Goal: Use online tool/utility: Utilize a website feature to perform a specific function

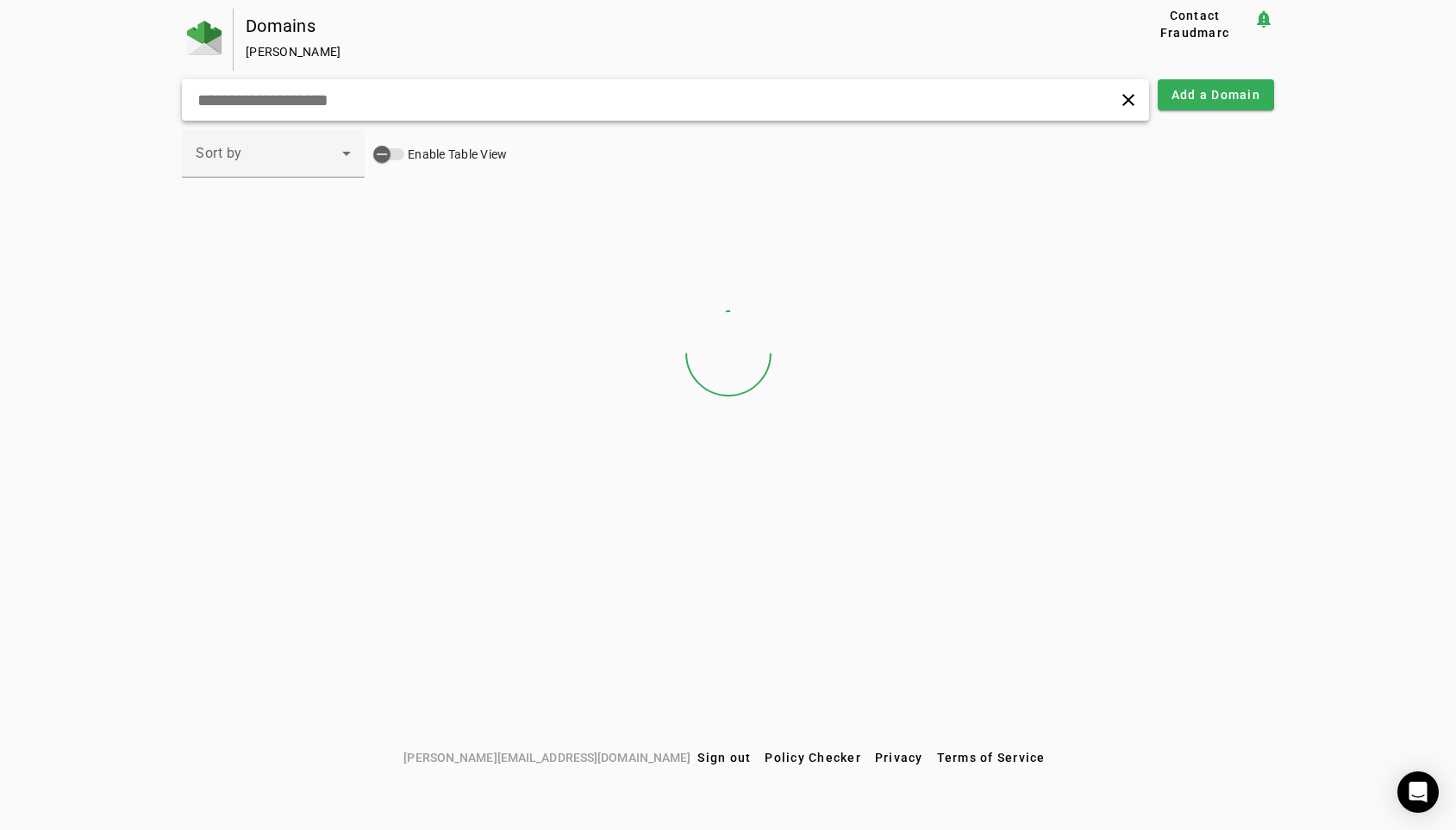
click at [284, 87] on div "clear" at bounding box center [666, 99] width 968 height 41
click at [277, 100] on input "text" at bounding box center [461, 100] width 532 height 21
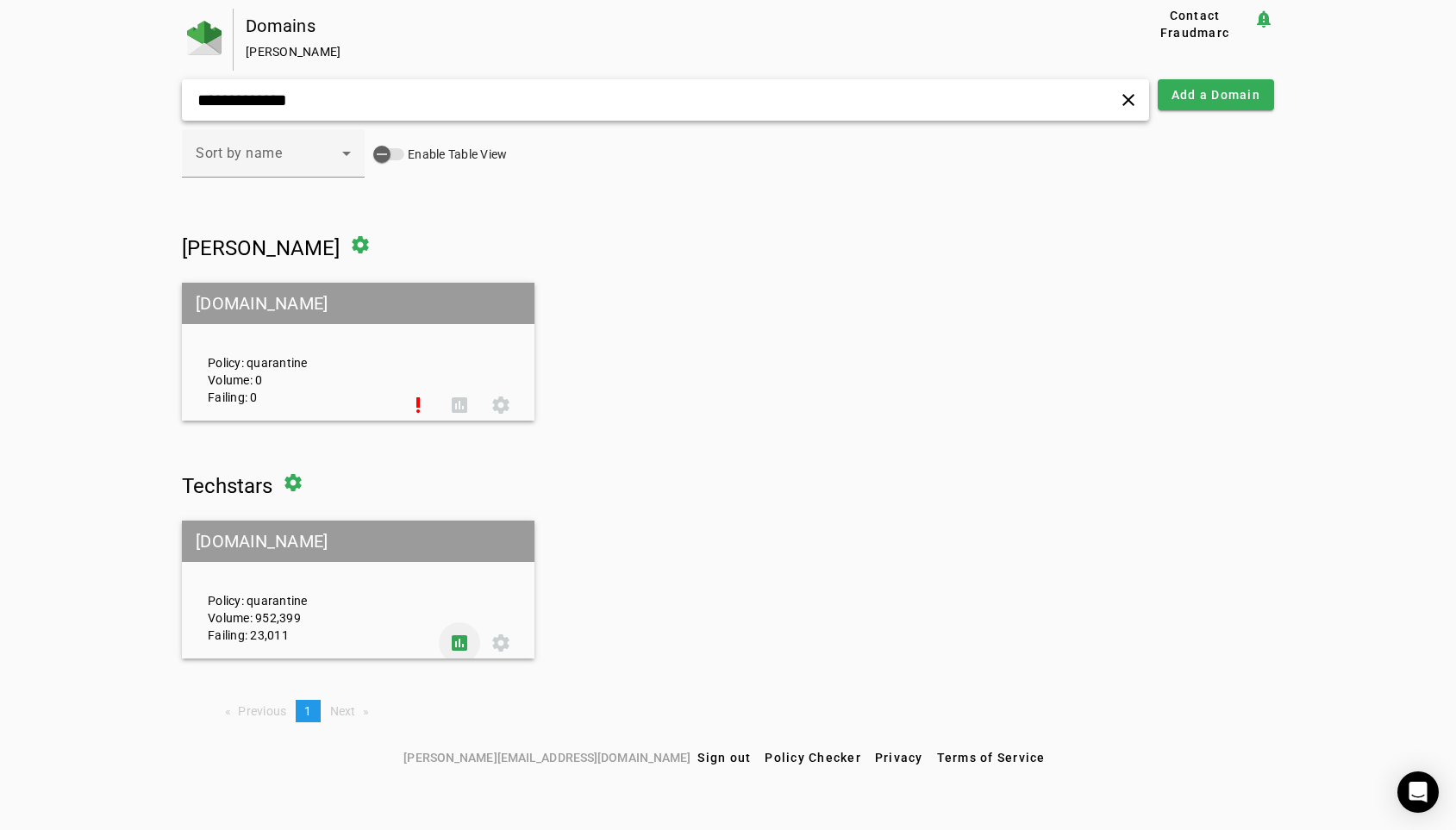
type input "**********"
click at [451, 639] on span at bounding box center [459, 642] width 41 height 41
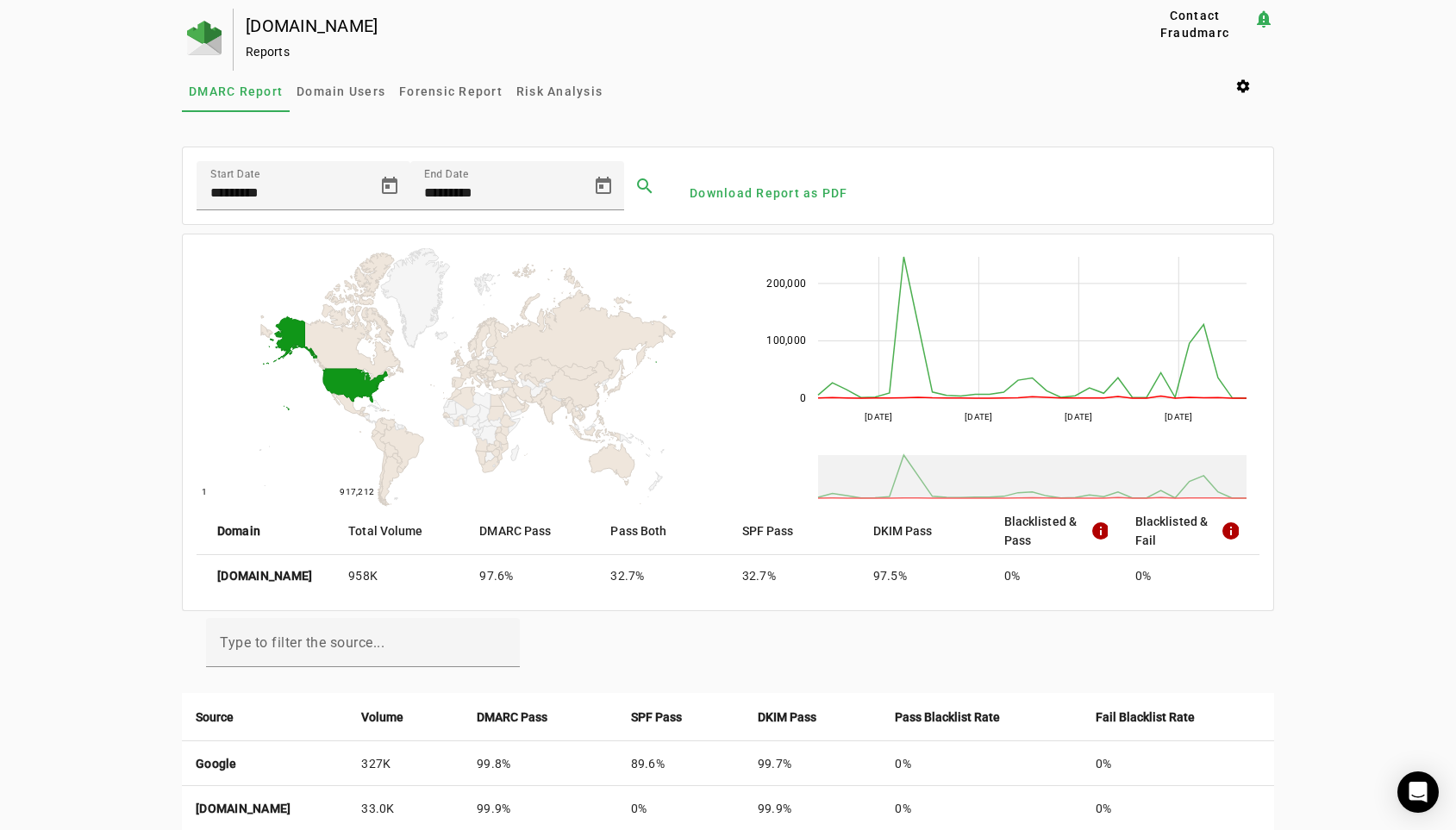
click at [149, 592] on div "[DOMAIN_NAME] Reports Contact Fraudmarc notification_important Reports DMARC Re…" at bounding box center [728, 735] width 1456 height 1454
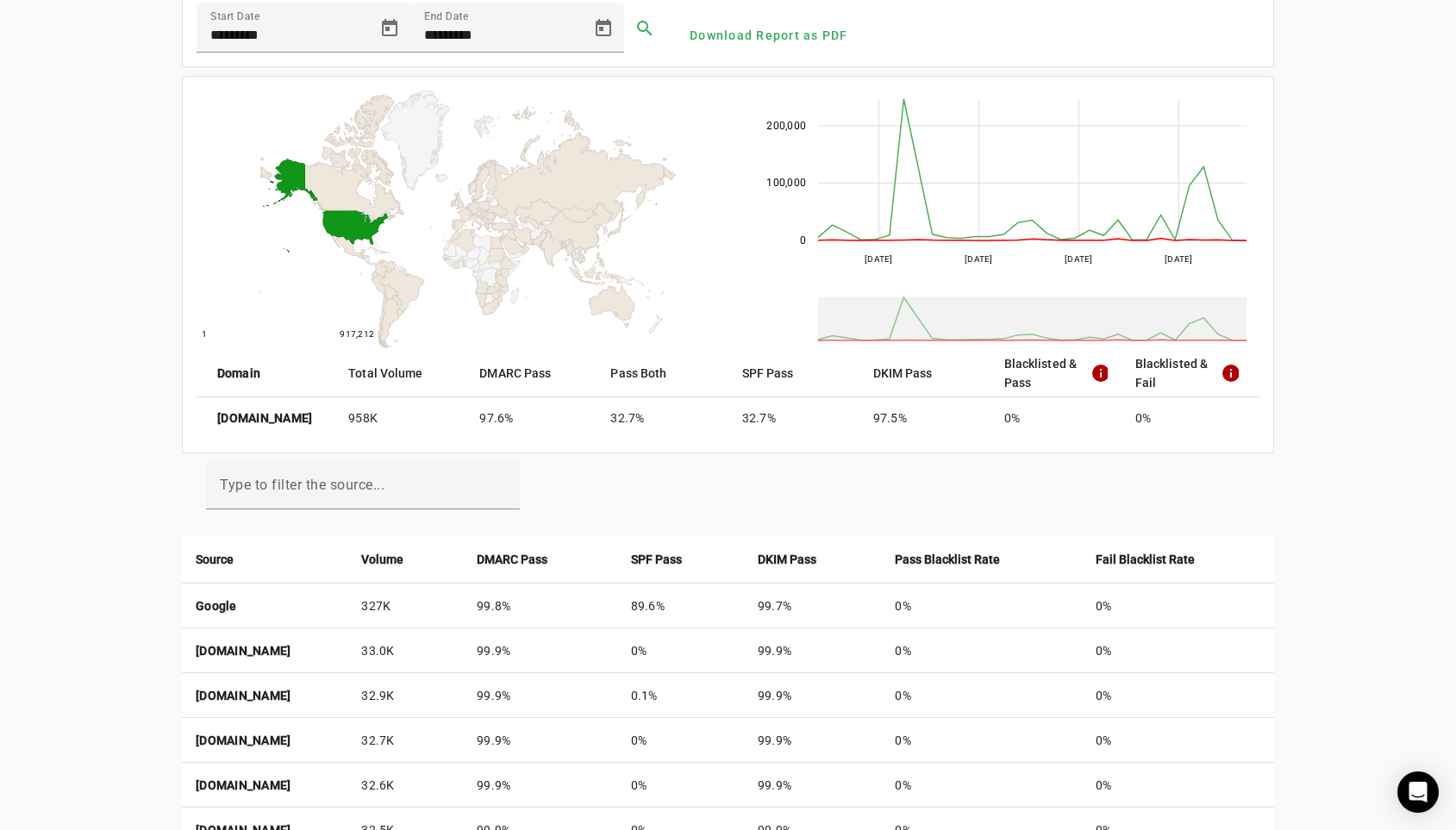
scroll to position [158, 0]
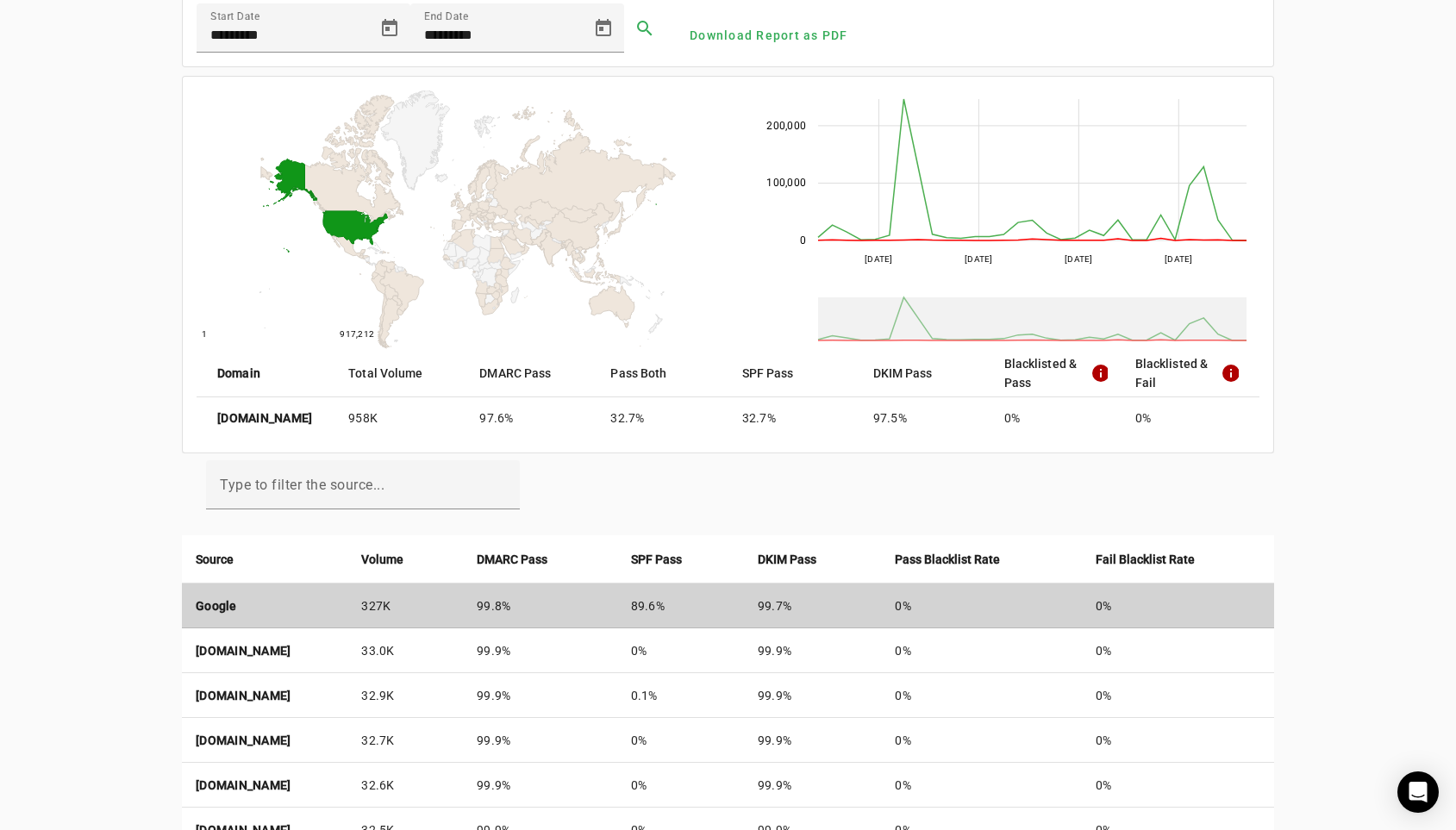
click at [246, 599] on td "Google" at bounding box center [265, 606] width 166 height 45
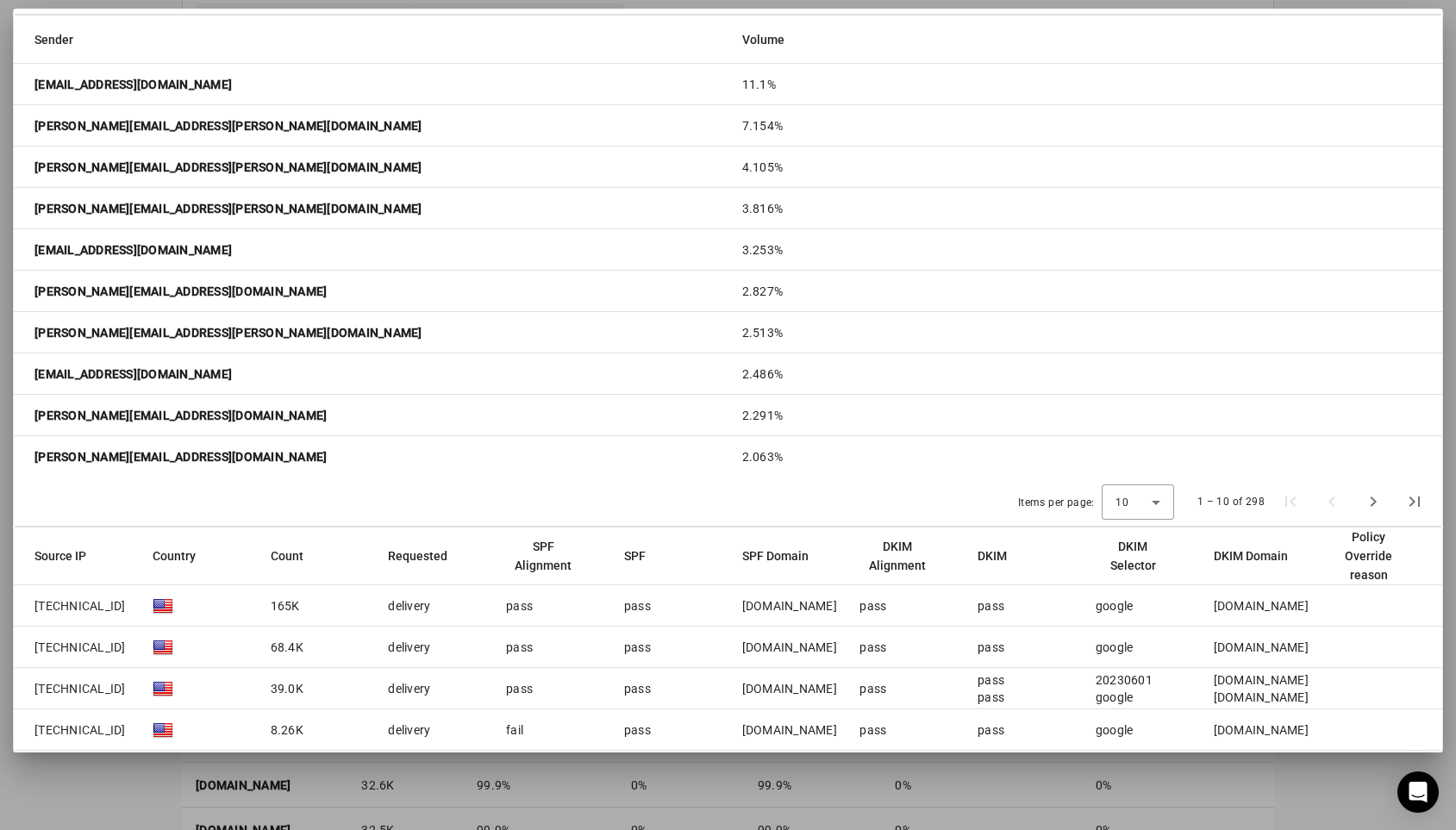
scroll to position [418, 0]
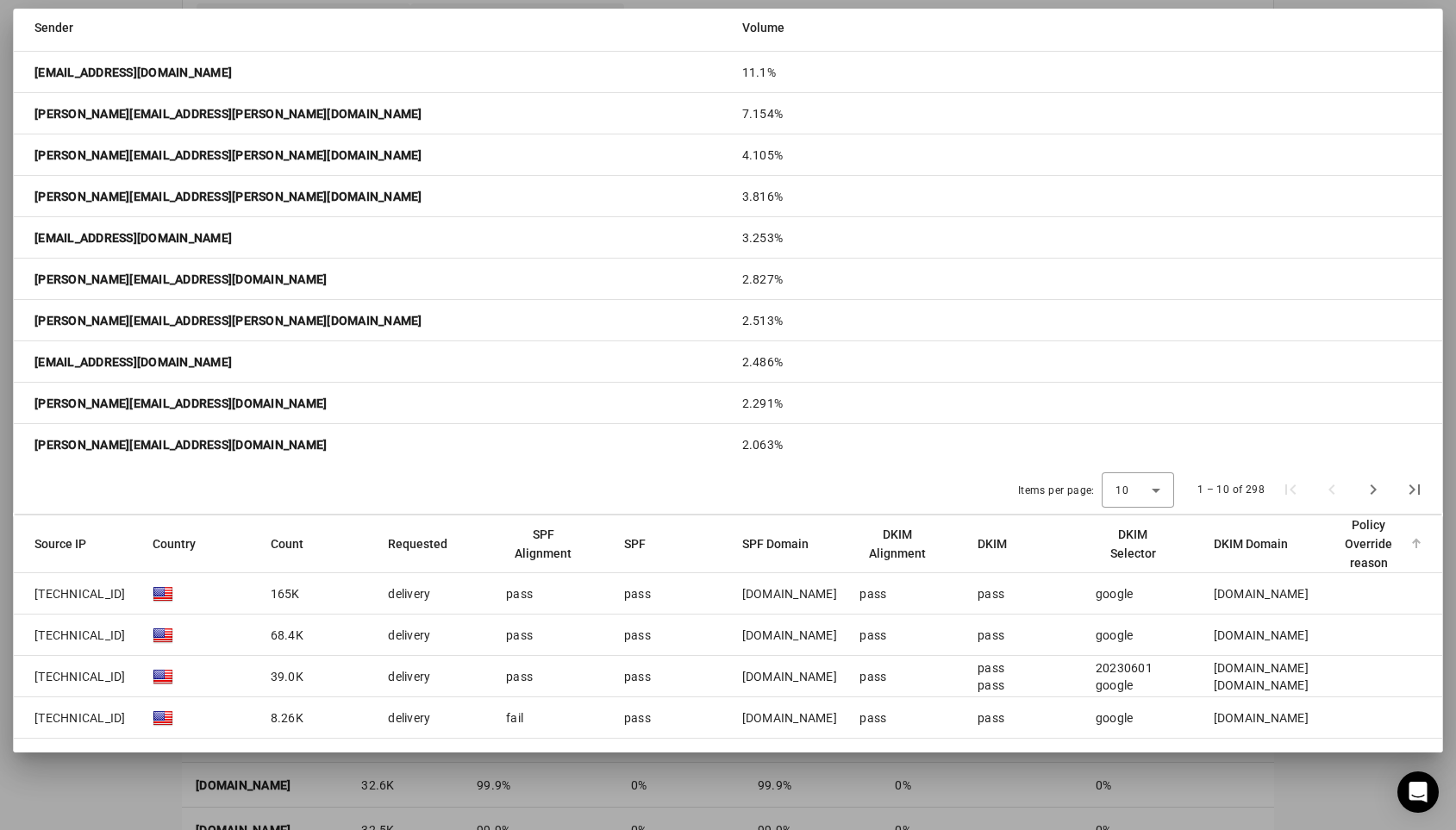
drag, startPoint x: 1348, startPoint y: 518, endPoint x: 1395, endPoint y: 562, distance: 64.4
click at [1395, 562] on div "Policy Override reason" at bounding box center [1369, 543] width 75 height 57
click at [1389, 550] on div "Policy Override reason" at bounding box center [1369, 543] width 75 height 57
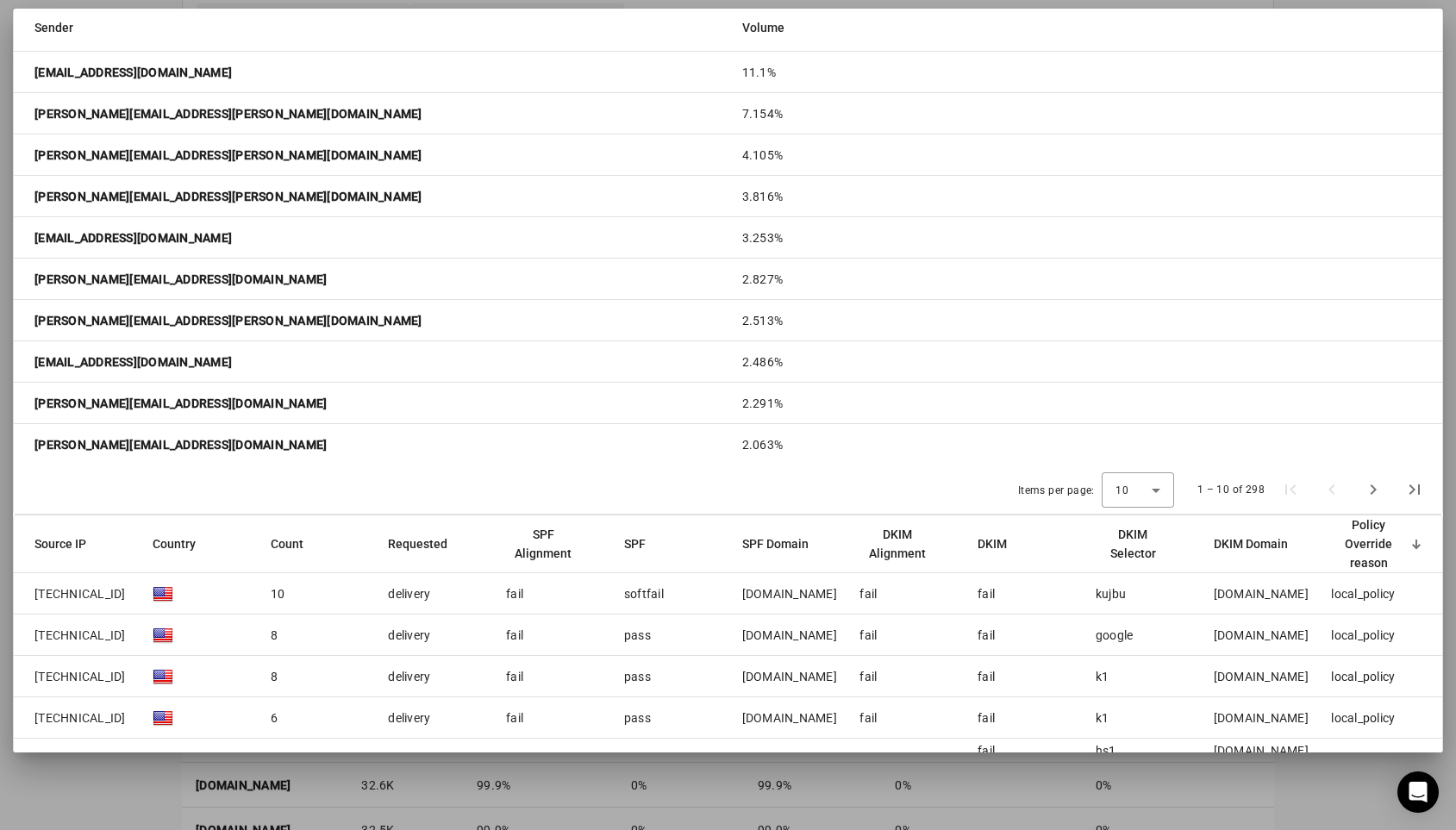
click at [1373, 550] on div "Policy Override reason" at bounding box center [1369, 543] width 75 height 57
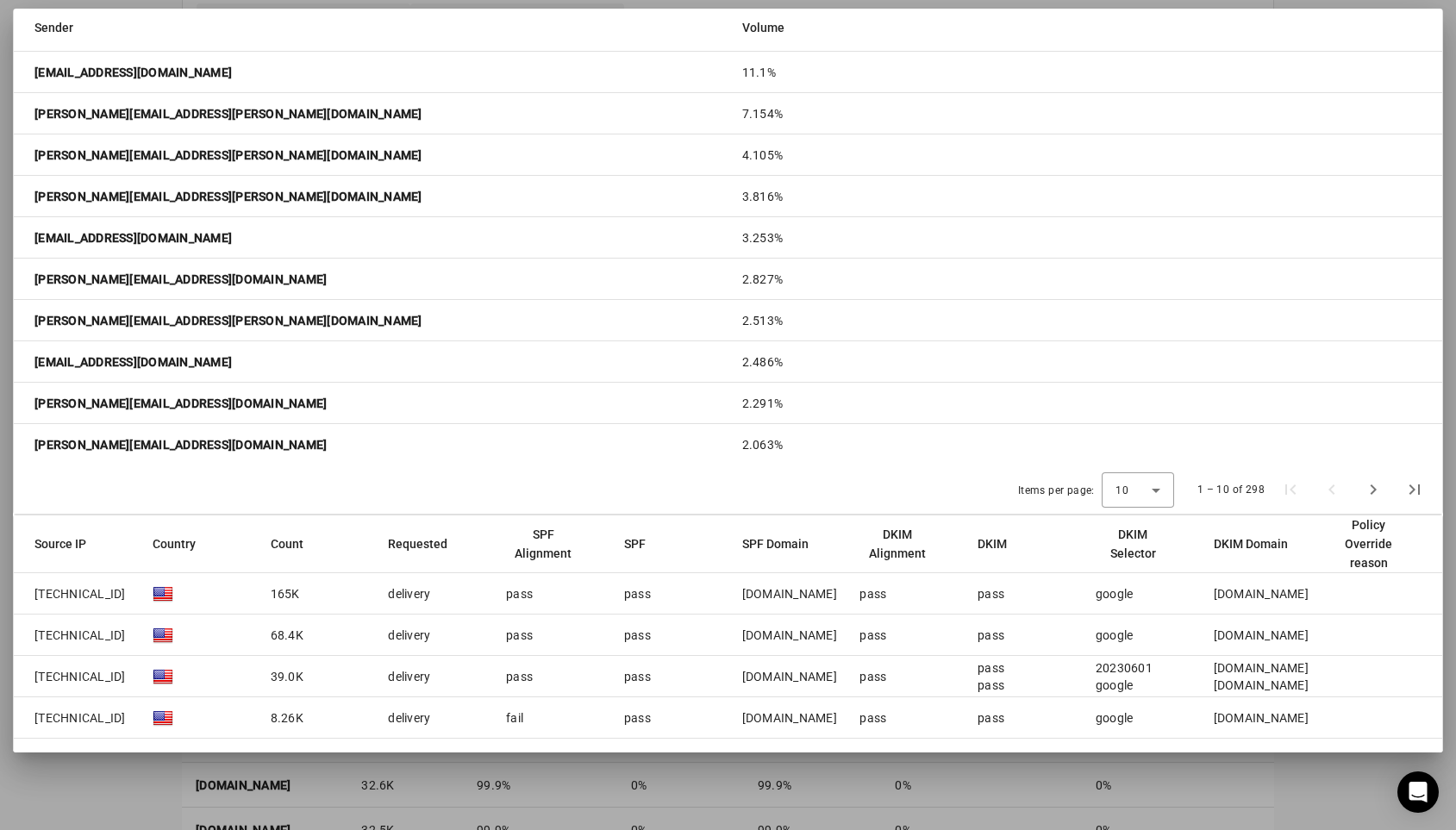
click at [1373, 548] on div "Policy Override reason" at bounding box center [1369, 543] width 75 height 57
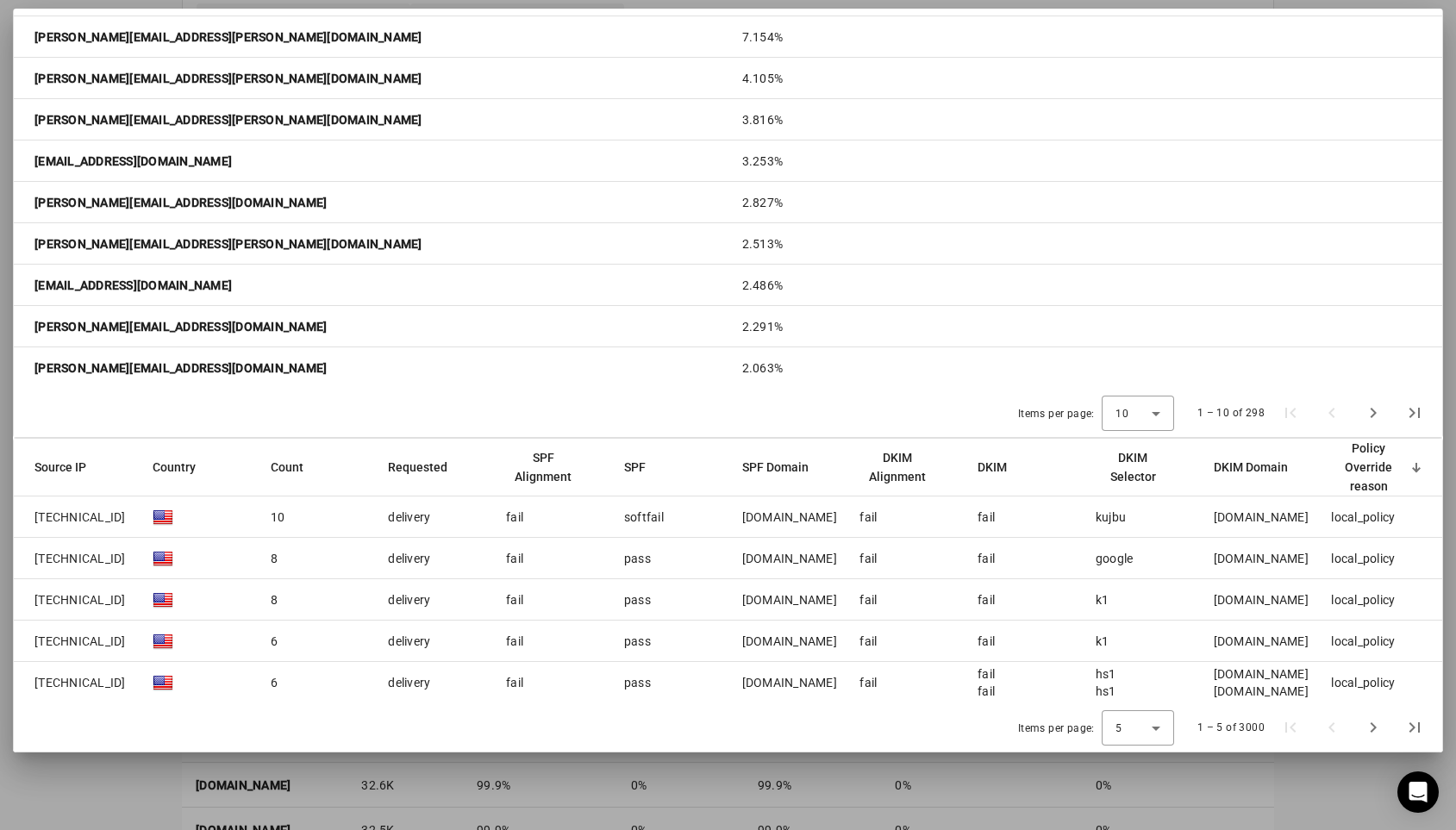
scroll to position [495, 0]
drag, startPoint x: 1332, startPoint y: 512, endPoint x: 1398, endPoint y: 517, distance: 66.2
click at [1400, 518] on mat-cell "local_policy" at bounding box center [1380, 517] width 125 height 41
click at [1373, 727] on span "Next page" at bounding box center [1373, 727] width 41 height 41
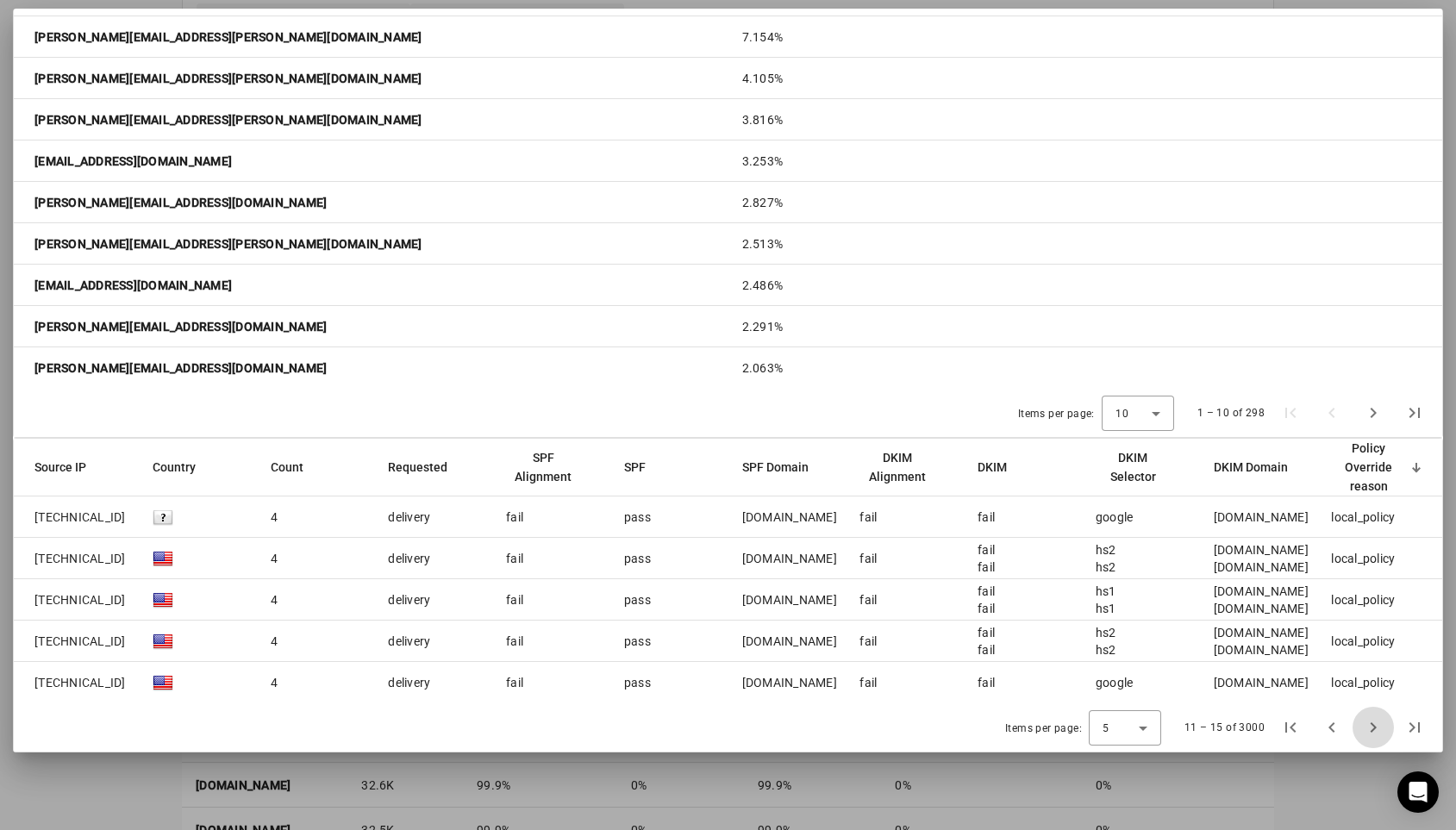
click at [1373, 727] on span "Next page" at bounding box center [1373, 727] width 41 height 41
drag, startPoint x: 1308, startPoint y: 609, endPoint x: 1209, endPoint y: 587, distance: 101.4
click at [1209, 587] on mat-cell "bf06x.hubspotemail.net m.techstars.com" at bounding box center [1259, 599] width 118 height 41
drag, startPoint x: 842, startPoint y: 599, endPoint x: 742, endPoint y: 599, distance: 100.0
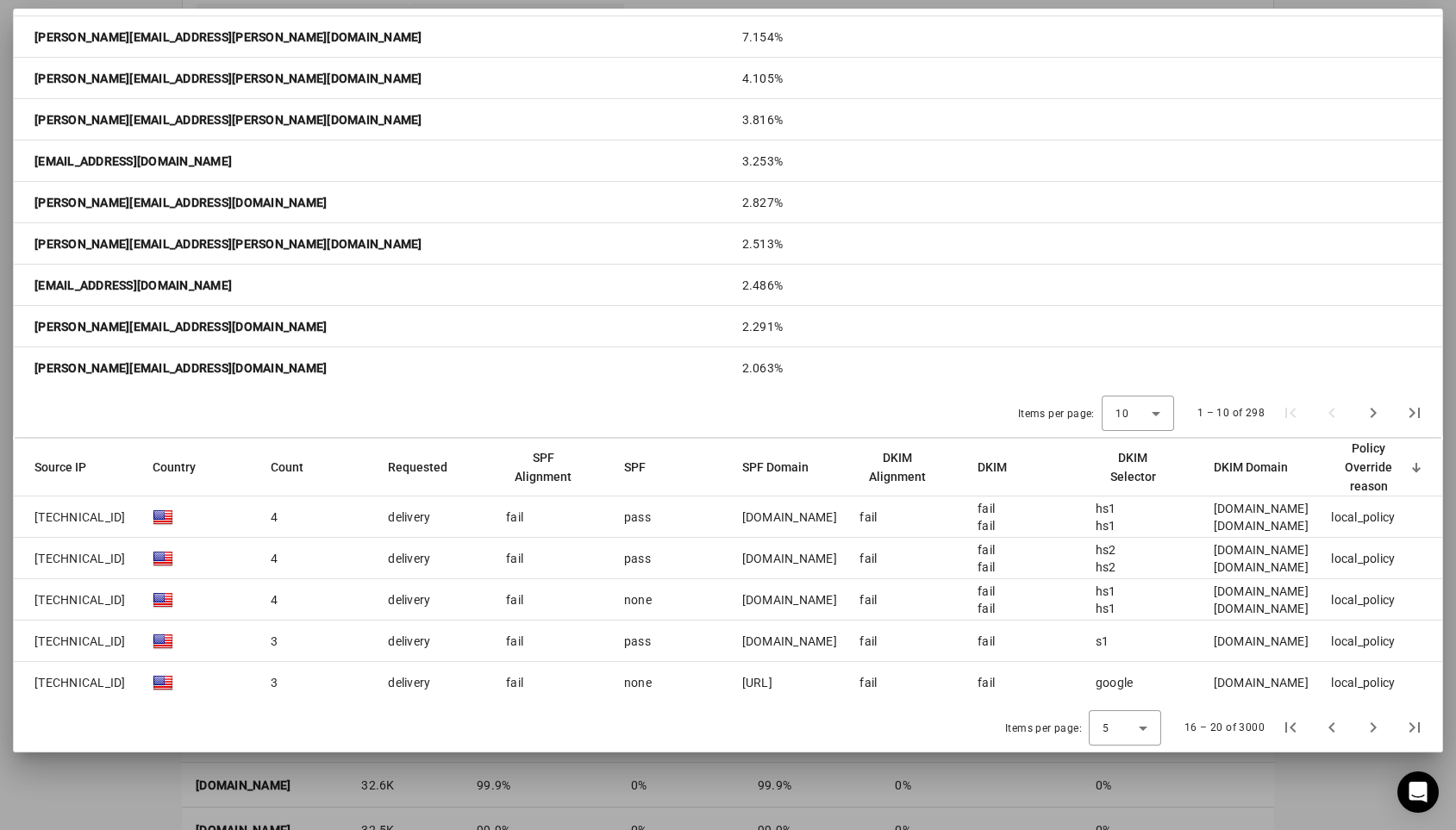
click at [742, 599] on div "syncenergyai.com" at bounding box center [790, 600] width 95 height 18
drag, startPoint x: 742, startPoint y: 599, endPoint x: 836, endPoint y: 599, distance: 94.0
click at [836, 599] on div "syncenergyai.com" at bounding box center [790, 600] width 95 height 18
drag, startPoint x: 655, startPoint y: 601, endPoint x: 487, endPoint y: 597, distance: 168.0
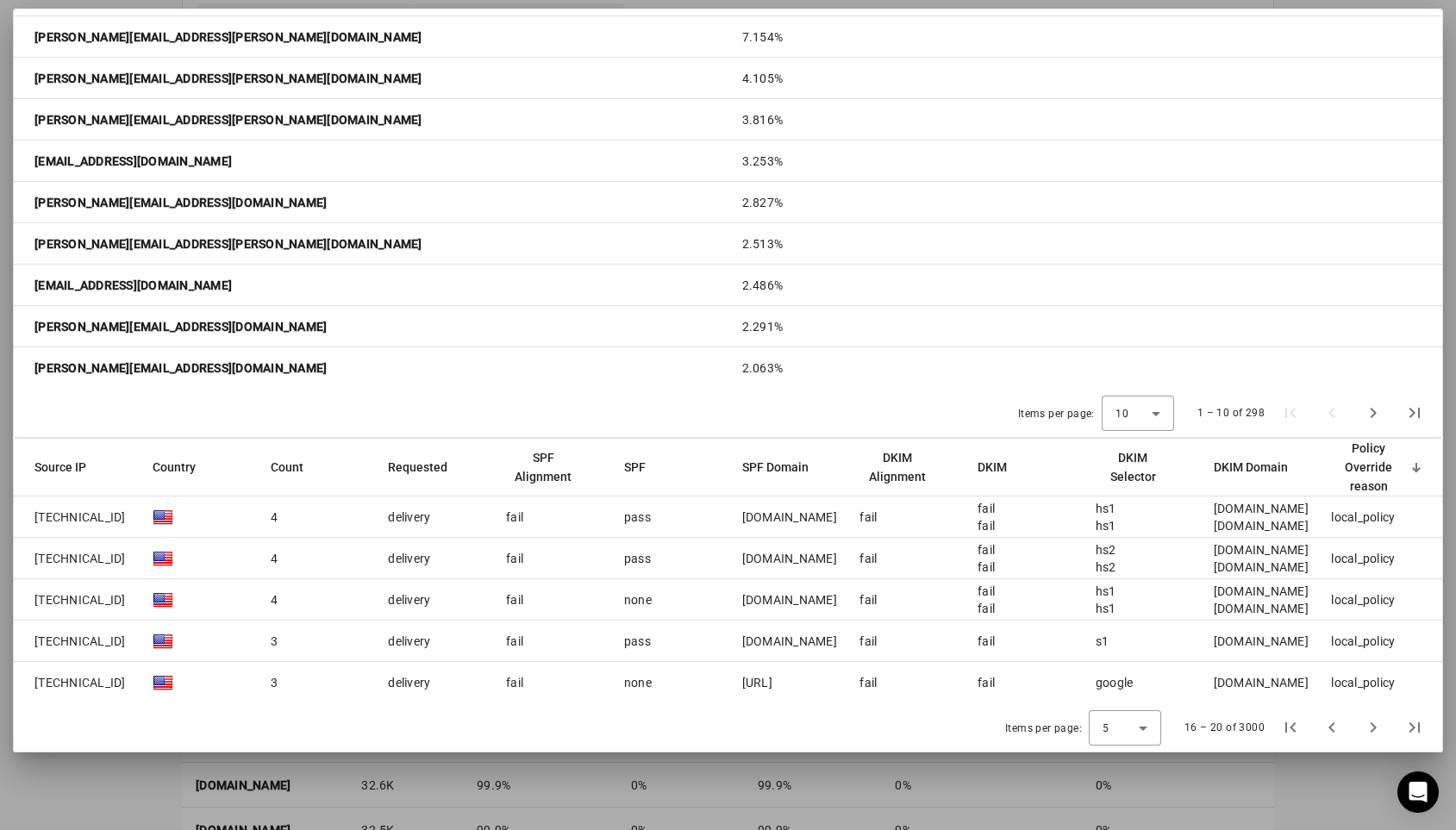
click at [487, 597] on mat-row "209.85.220.41 4 delivery fail none syncenergyai.com fail fail fail hs1 hs1 bf06…" at bounding box center [728, 599] width 1429 height 41
drag, startPoint x: 958, startPoint y: 585, endPoint x: 1310, endPoint y: 611, distance: 353.0
click at [1310, 611] on mat-row "209.85.220.41 4 delivery fail none syncenergyai.com fail fail fail hs1 hs1 bf06…" at bounding box center [728, 599] width 1429 height 41
click at [1309, 611] on div "m.techstars.com" at bounding box center [1261, 609] width 95 height 18
drag, startPoint x: 1330, startPoint y: 598, endPoint x: 1397, endPoint y: 603, distance: 67.2
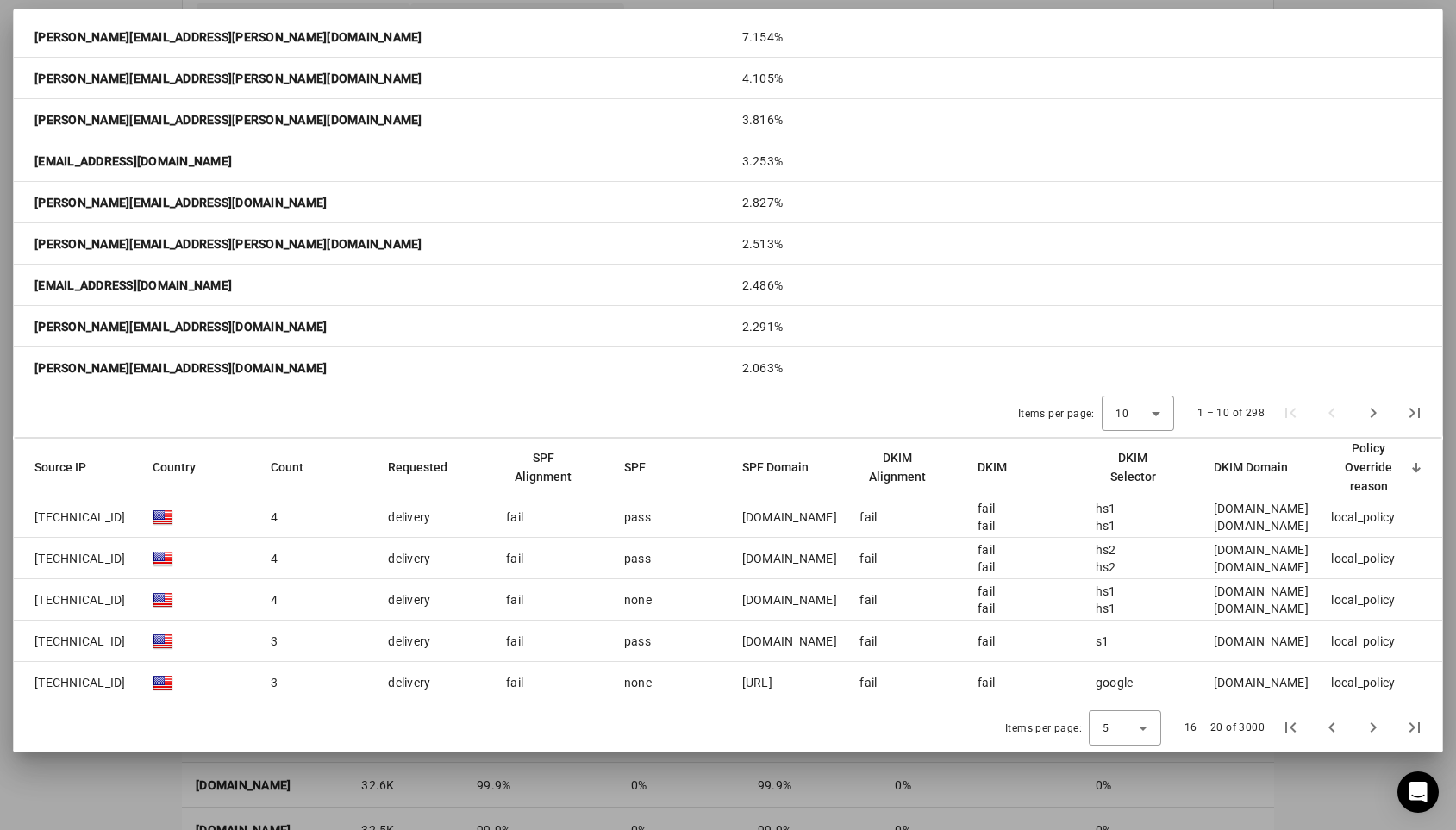
click at [1397, 603] on mat-cell "local_policy" at bounding box center [1380, 599] width 125 height 41
drag, startPoint x: 440, startPoint y: 602, endPoint x: 380, endPoint y: 599, distance: 60.1
click at [380, 599] on mat-cell "delivery" at bounding box center [433, 599] width 118 height 41
click at [1374, 735] on span "Next page" at bounding box center [1373, 727] width 41 height 41
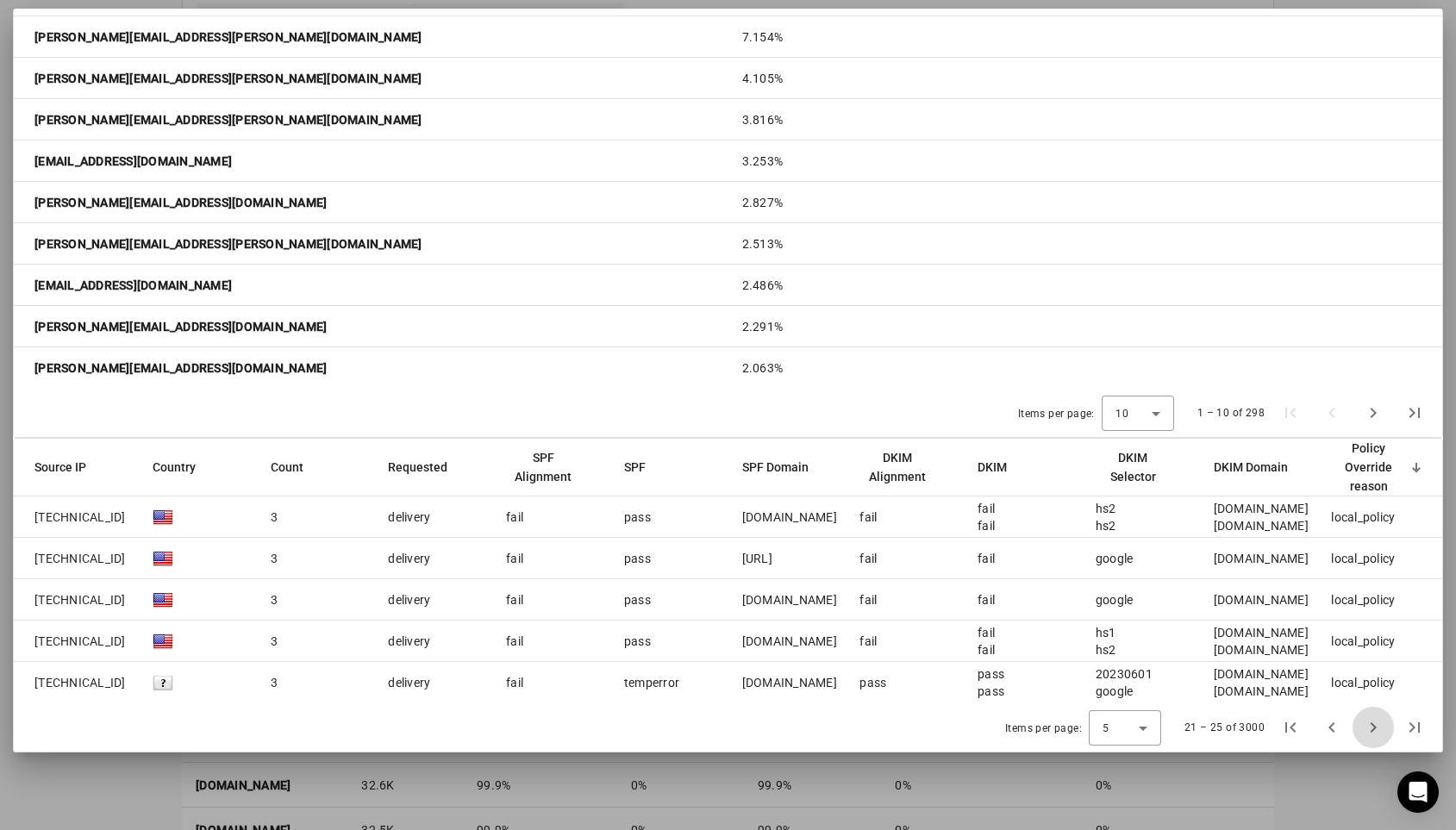
click at [1374, 735] on span "Next page" at bounding box center [1373, 727] width 41 height 41
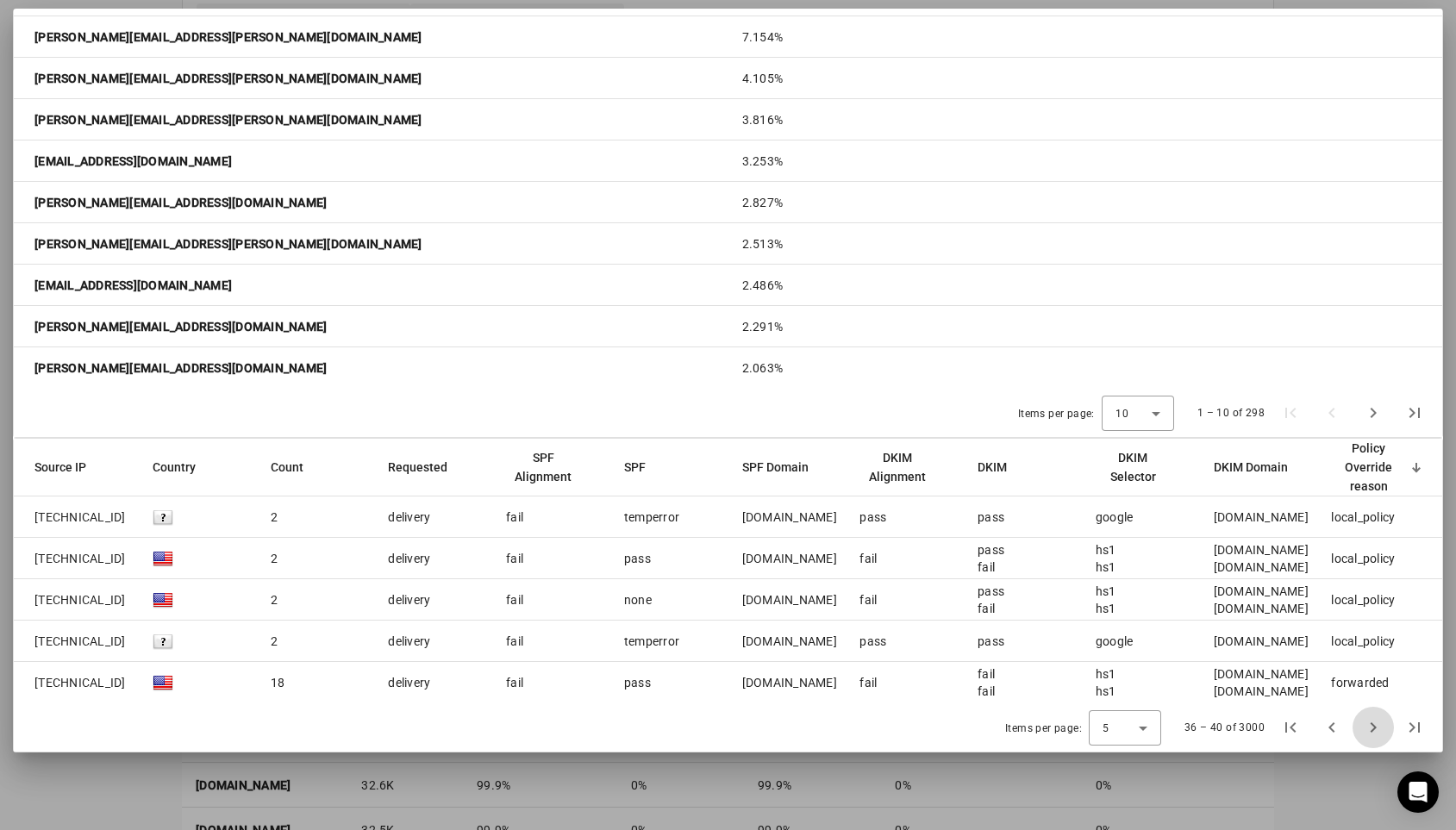
click at [1374, 735] on span "Next page" at bounding box center [1373, 727] width 41 height 41
drag, startPoint x: 1374, startPoint y: 735, endPoint x: 1356, endPoint y: 536, distance: 199.8
click at [1356, 536] on div "Source IP Country Count Requested SPF Alignment SPF SPF Domain DKIM Alignment D…" at bounding box center [728, 595] width 1429 height 313
drag, startPoint x: 1332, startPoint y: 514, endPoint x: 1388, endPoint y: 563, distance: 74.4
click at [1388, 563] on mat-table "Source IP Country Count Requested SPF Alignment SPF SPF Domain DKIM Alignment D…" at bounding box center [728, 571] width 1429 height 265
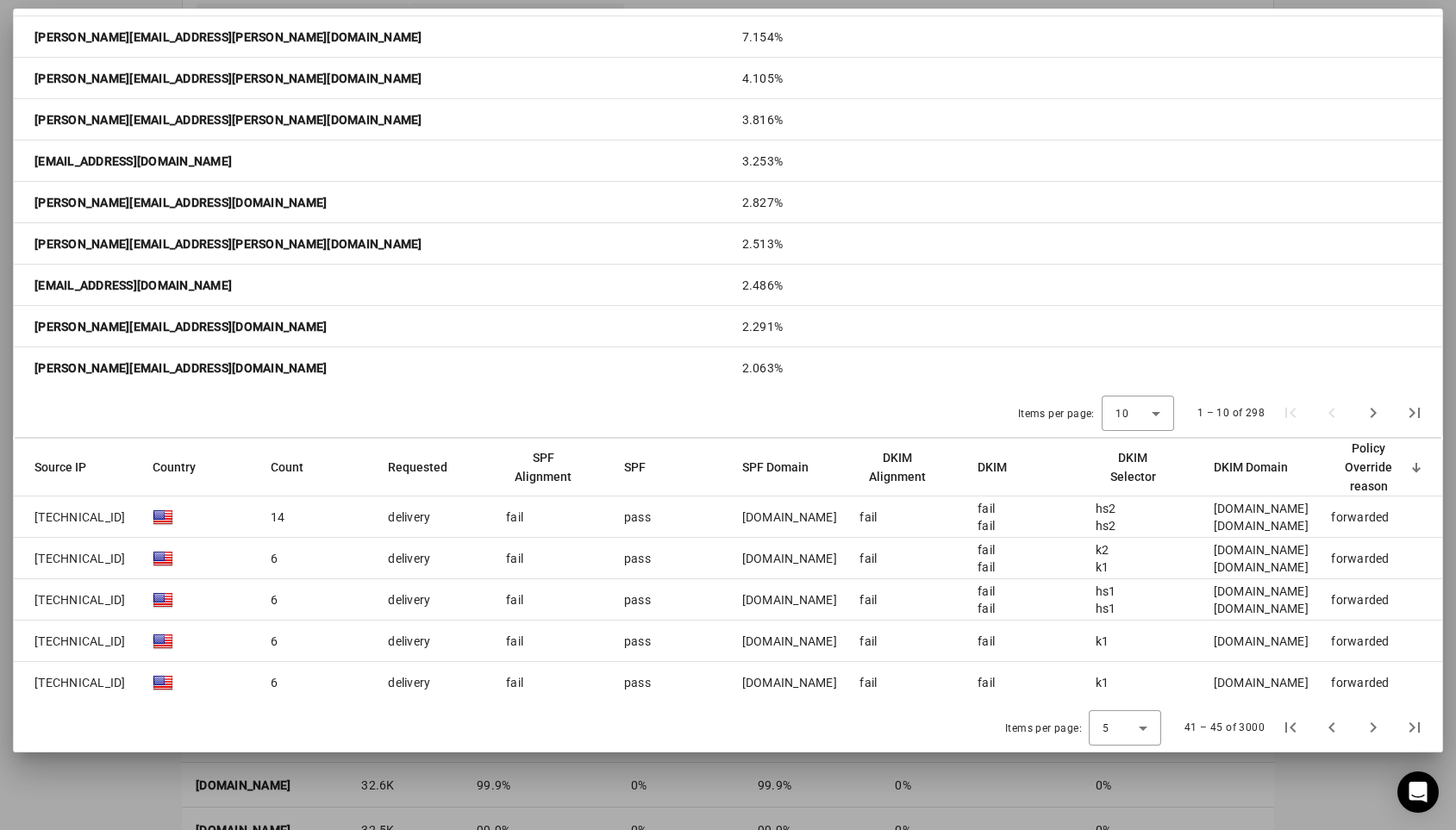
click at [1388, 564] on mat-cell "forwarded" at bounding box center [1380, 558] width 125 height 41
click at [1333, 727] on span "Previous page" at bounding box center [1332, 727] width 41 height 41
drag, startPoint x: 729, startPoint y: 597, endPoint x: 1396, endPoint y: 600, distance: 667.0
click at [1396, 600] on mat-row "209.85.220.41 2 delivery fail none chicostart.com fail pass fail hs1 hs1 bf06x.…" at bounding box center [728, 599] width 1429 height 41
click at [1396, 600] on mat-cell "local_policy" at bounding box center [1380, 599] width 125 height 41
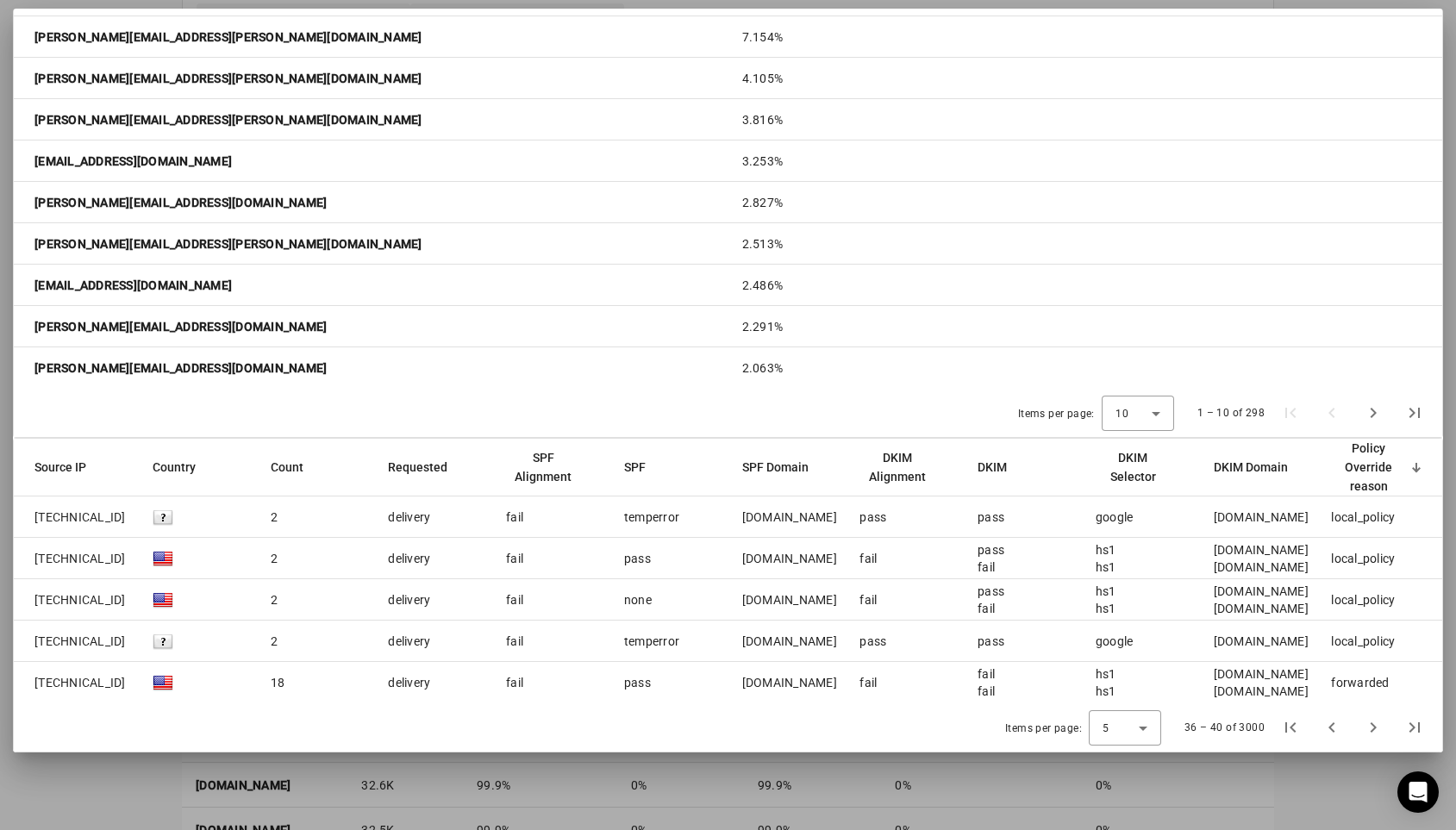
drag, startPoint x: 1396, startPoint y: 600, endPoint x: 1321, endPoint y: 596, distance: 75.1
click at [1321, 596] on mat-cell "local_policy" at bounding box center [1380, 599] width 125 height 41
click at [445, 600] on mat-cell "delivery" at bounding box center [433, 599] width 118 height 41
drag, startPoint x: 456, startPoint y: 600, endPoint x: 375, endPoint y: 599, distance: 81.0
click at [375, 599] on mat-cell "delivery" at bounding box center [433, 599] width 118 height 41
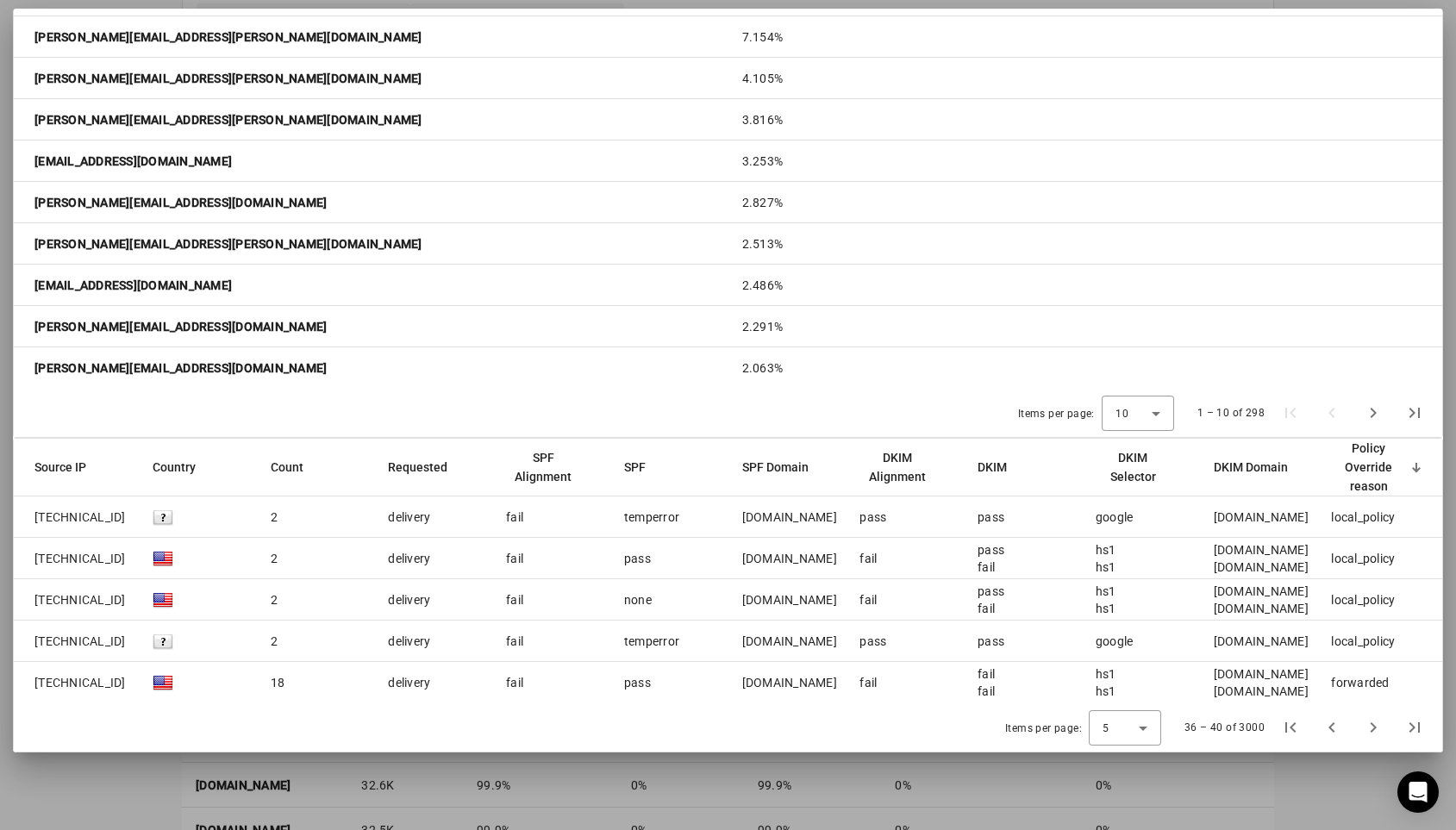
click at [375, 599] on mat-cell "delivery" at bounding box center [433, 599] width 118 height 41
drag, startPoint x: 387, startPoint y: 601, endPoint x: 1395, endPoint y: 598, distance: 1008.0
click at [1396, 598] on mat-row "209.85.220.41 2 delivery fail none chicostart.com fail pass fail hs1 hs1 bf06x.…" at bounding box center [728, 599] width 1429 height 41
click at [1325, 788] on div at bounding box center [728, 415] width 1456 height 830
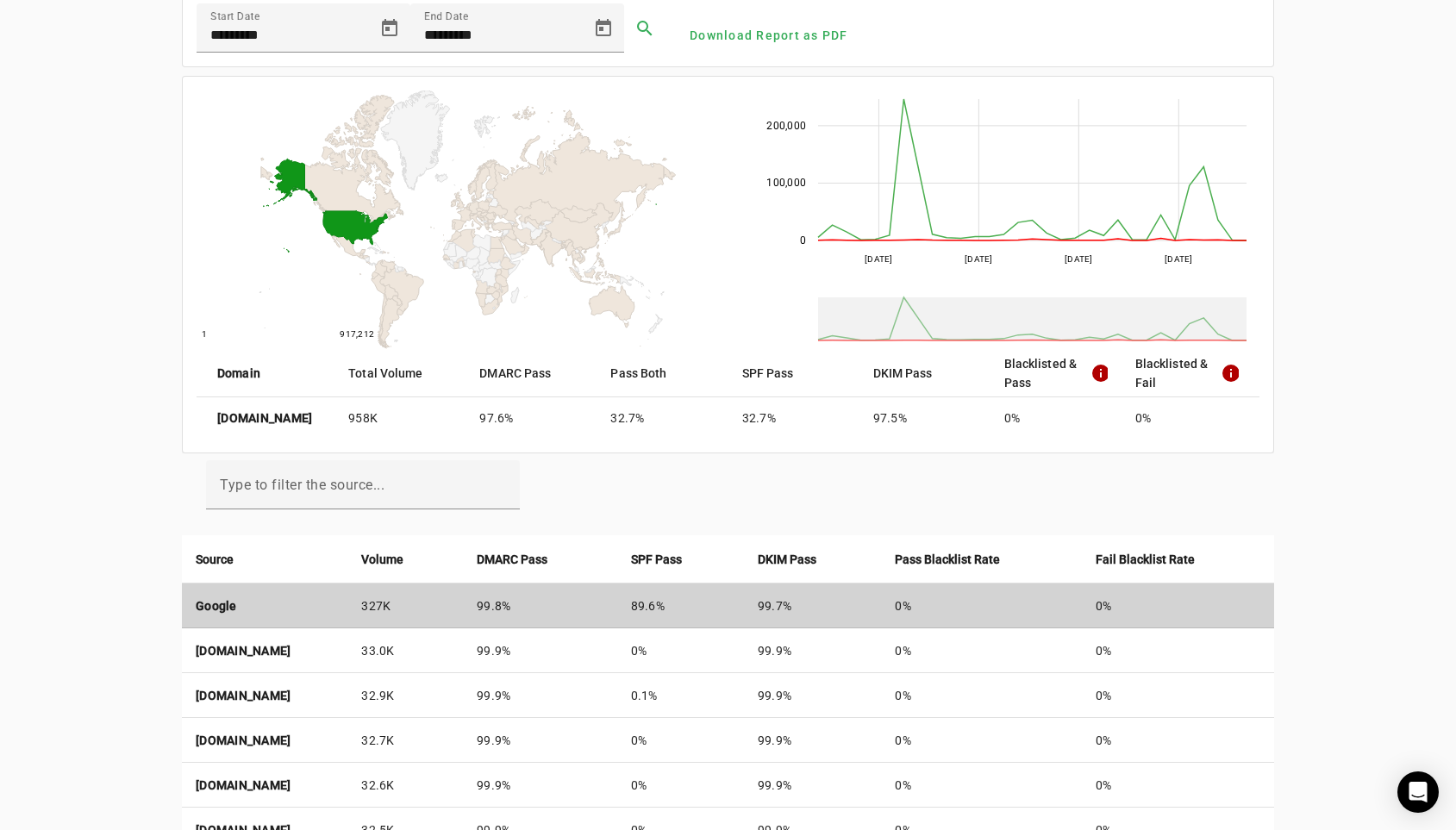
drag, startPoint x: 550, startPoint y: 602, endPoint x: 595, endPoint y: 601, distance: 45.0
click at [595, 601] on td "99.8%" at bounding box center [539, 606] width 153 height 45
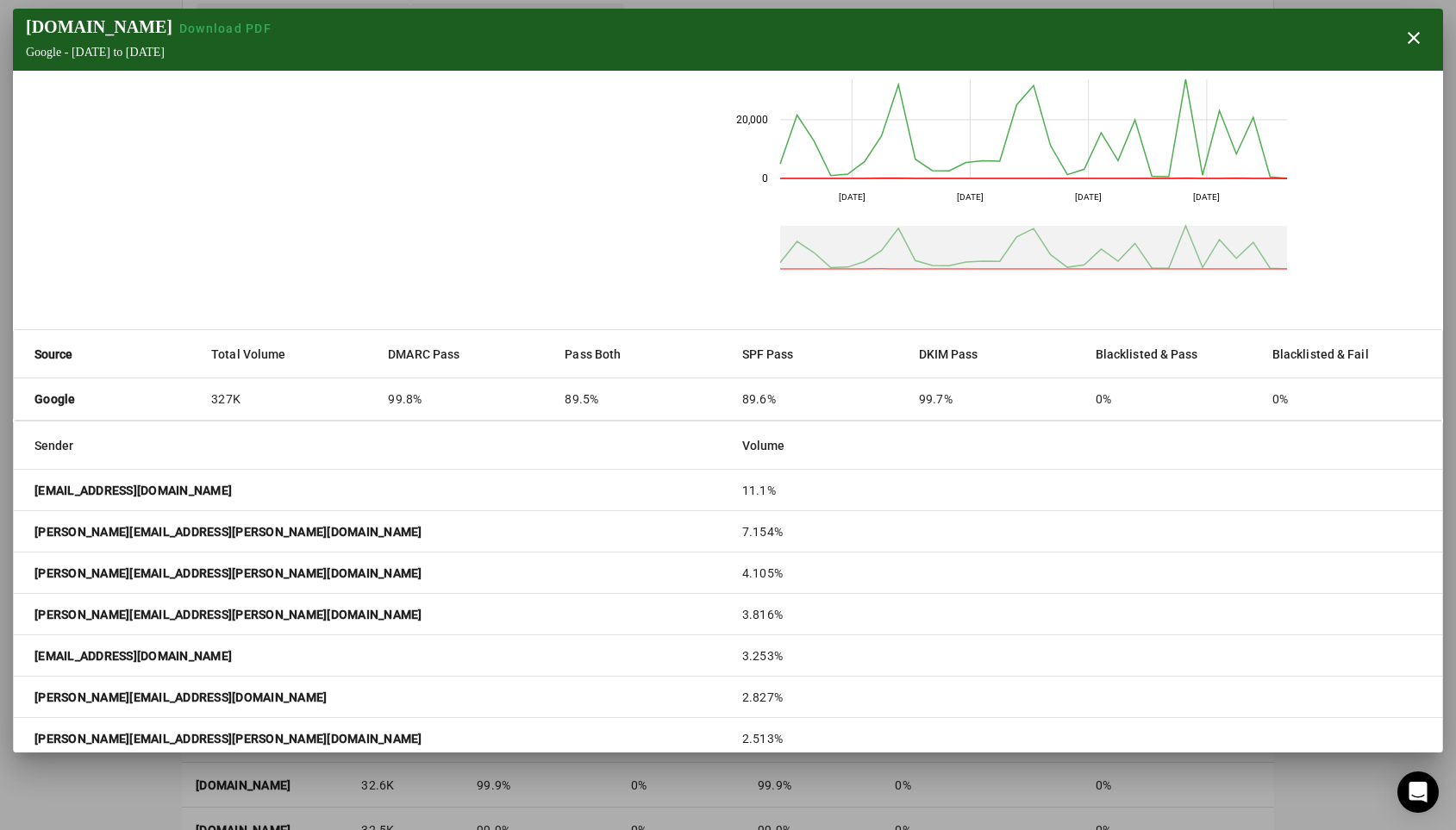
click at [595, 601] on mat-table "Sender Volume updates@techstars.com 11.1% jessica.kaing@techstars.com 7.154% mi…" at bounding box center [728, 652] width 1429 height 462
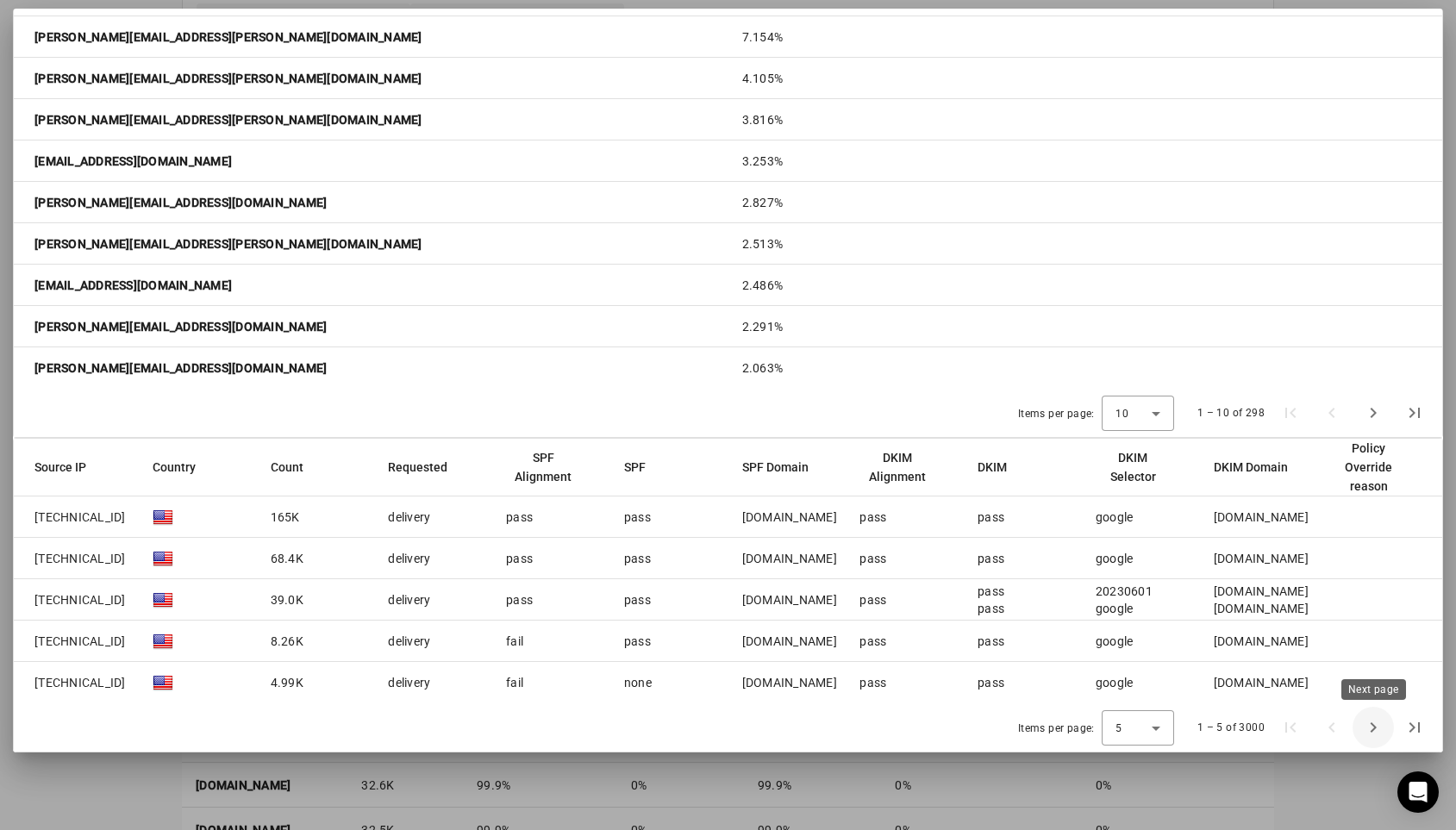
click at [1370, 729] on span "Next page" at bounding box center [1373, 727] width 41 height 41
click at [1365, 467] on div "Policy Override reason" at bounding box center [1369, 467] width 75 height 57
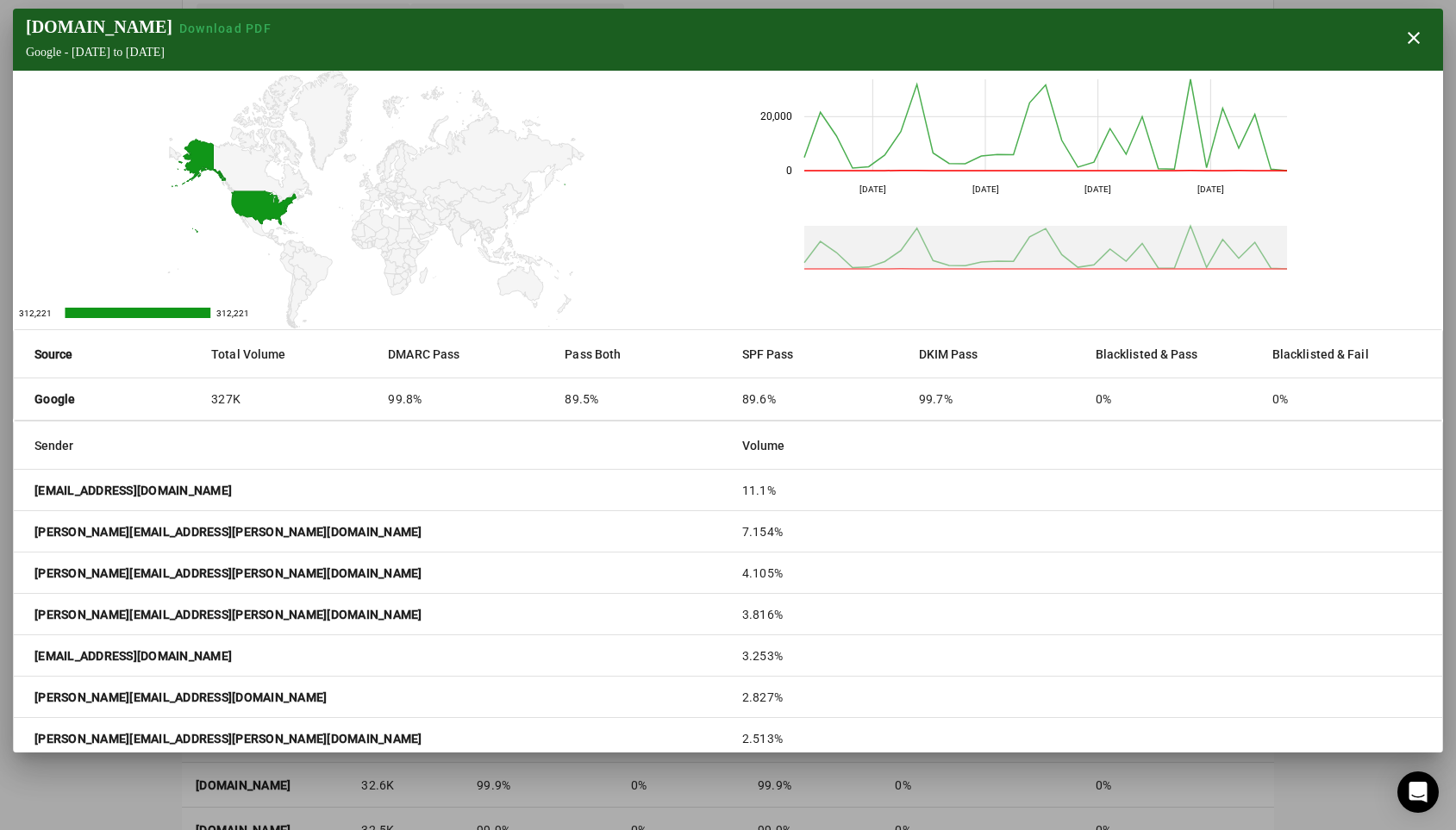
scroll to position [0, 0]
drag, startPoint x: 390, startPoint y: 399, endPoint x: 420, endPoint y: 398, distance: 30.0
click at [420, 398] on mat-cell "99.8%" at bounding box center [463, 399] width 177 height 41
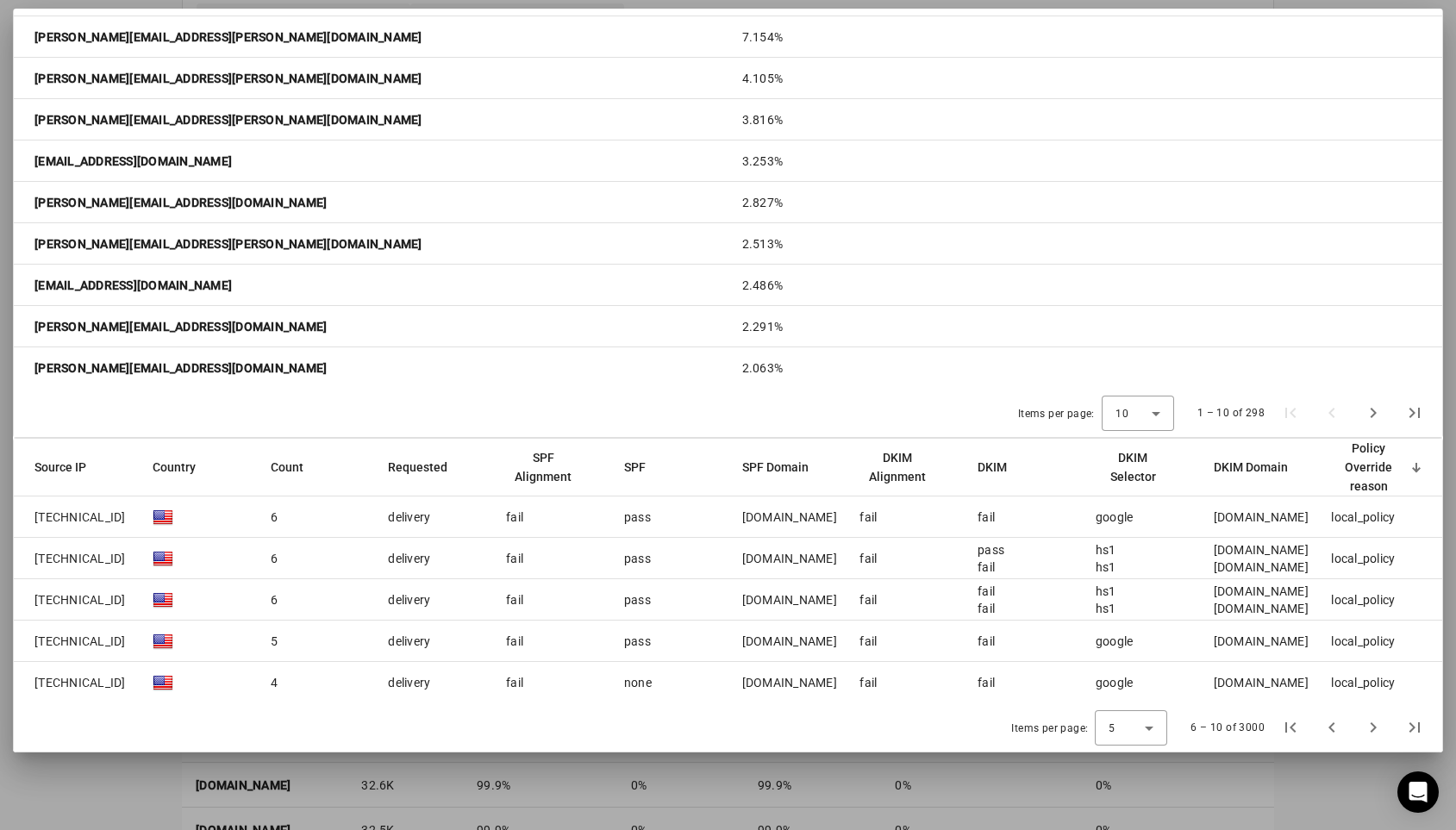
scroll to position [495, 0]
click at [1388, 465] on div "Policy Override reason" at bounding box center [1369, 467] width 75 height 57
click at [1388, 461] on div "Policy Override reason" at bounding box center [1369, 467] width 75 height 57
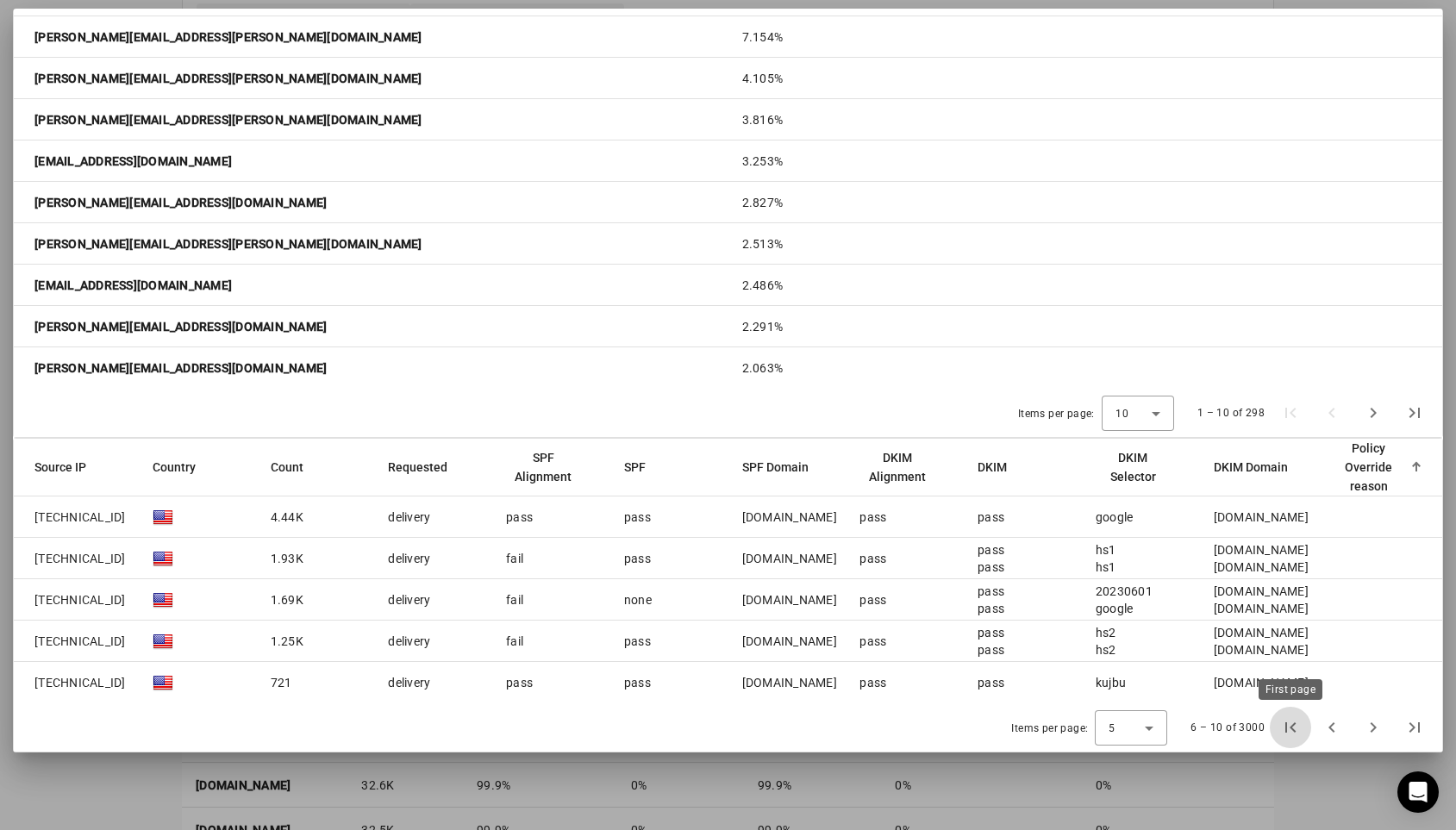
click at [1292, 727] on span "First page" at bounding box center [1290, 727] width 41 height 41
click at [1376, 472] on div "Policy Override reason" at bounding box center [1369, 467] width 75 height 57
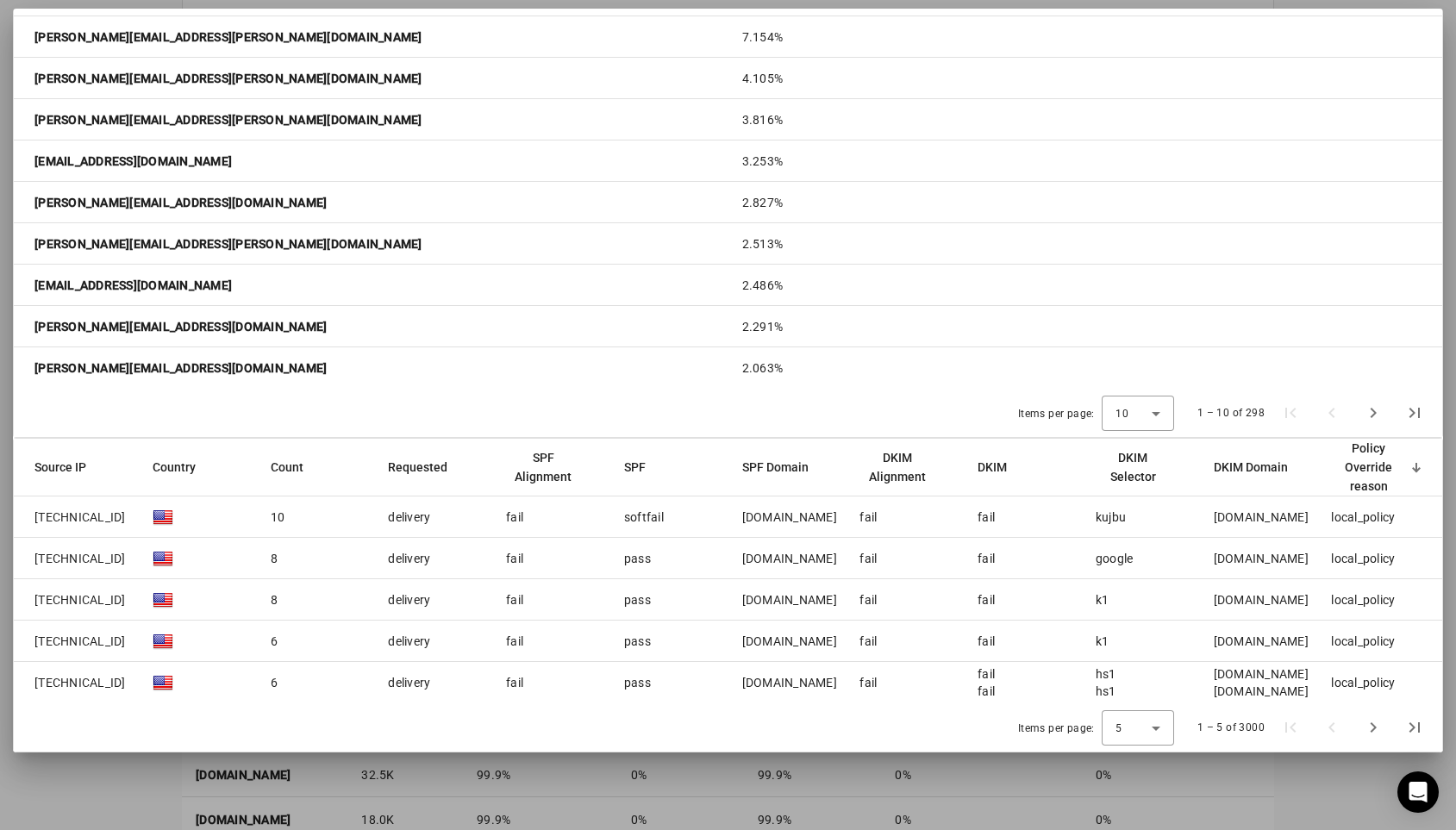
scroll to position [490, 0]
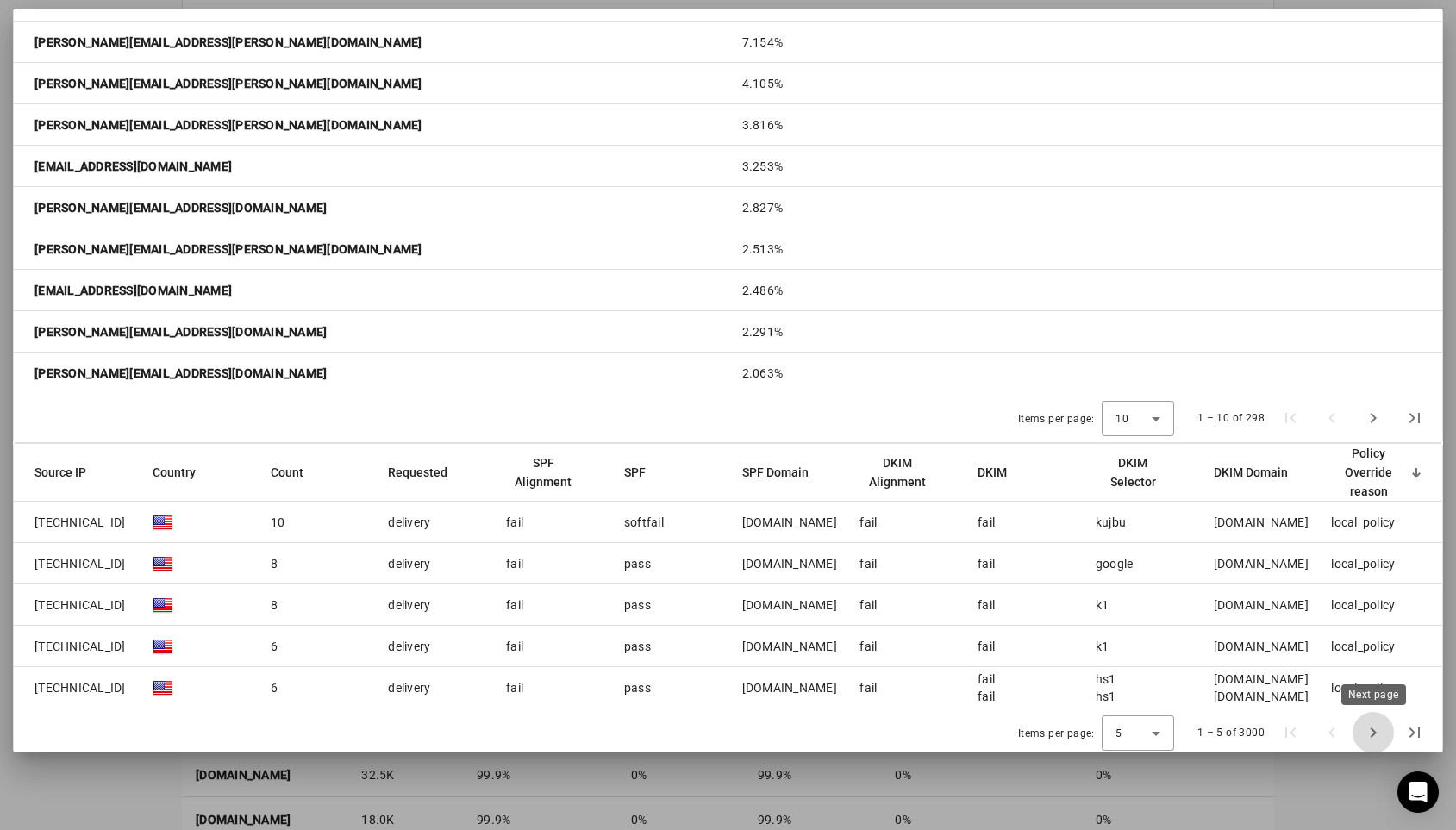
click at [1375, 734] on span "Next page" at bounding box center [1373, 732] width 41 height 41
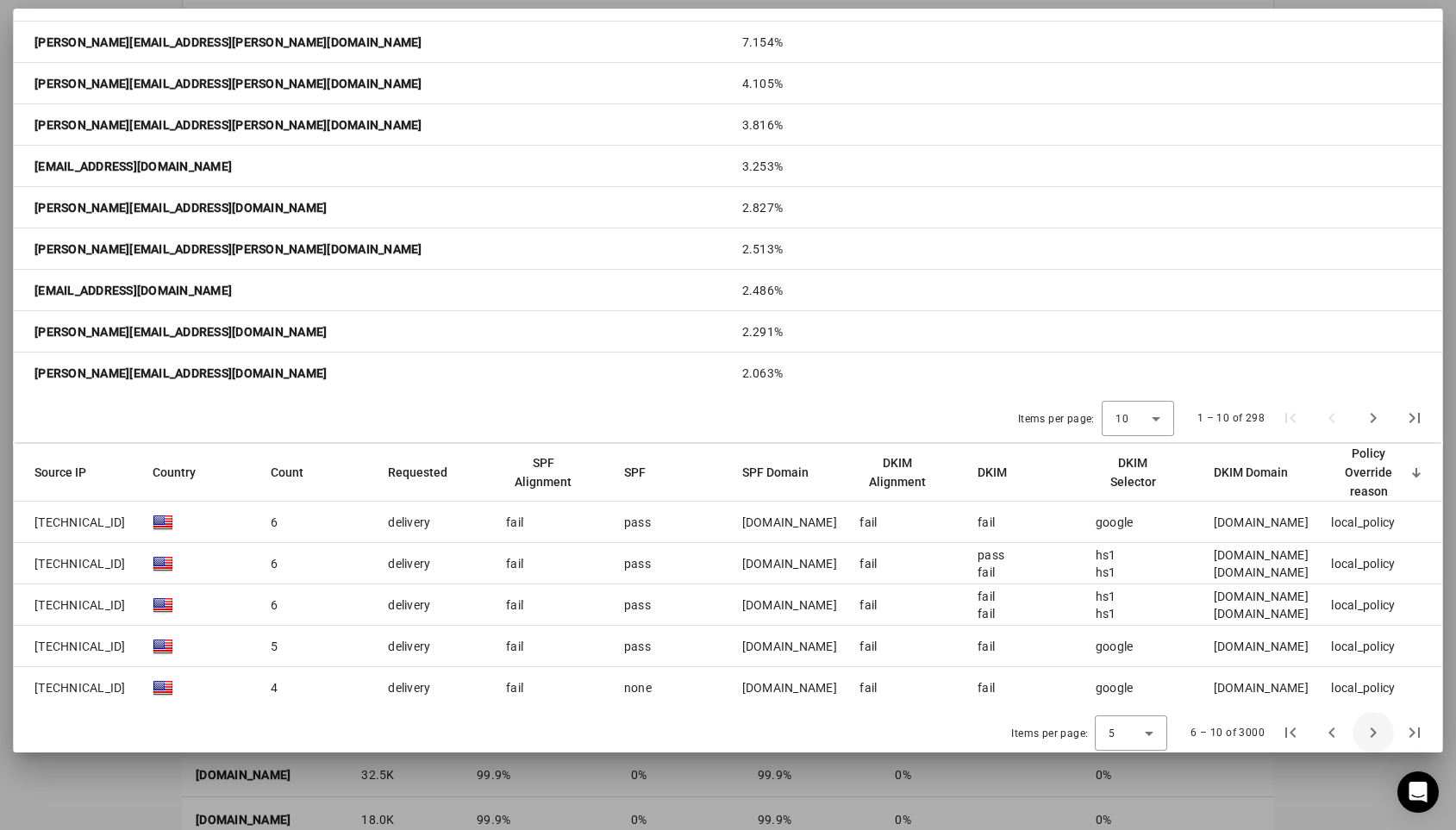
click at [1375, 734] on span "Next page" at bounding box center [1373, 732] width 41 height 41
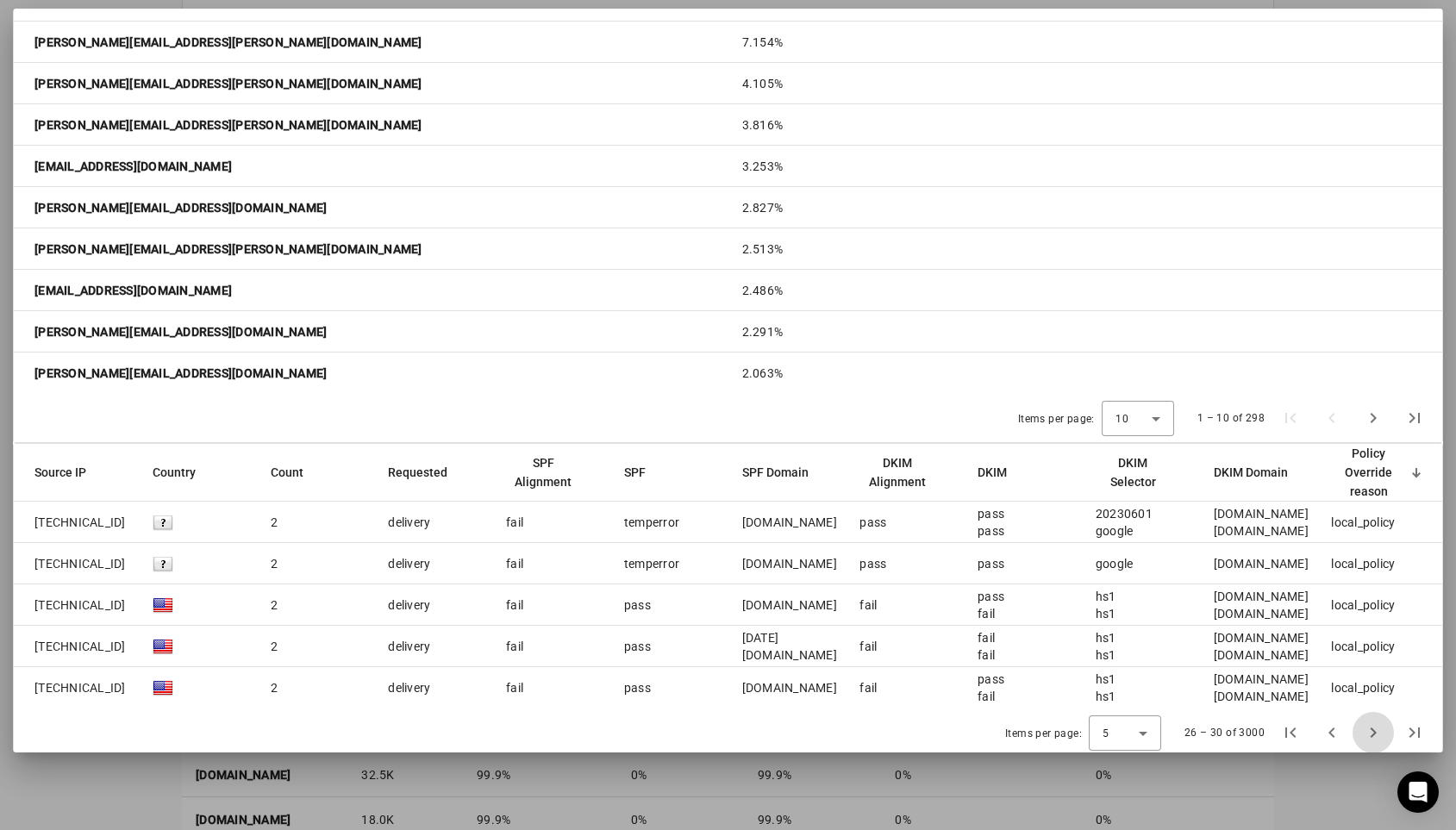
click at [1375, 734] on span "Next page" at bounding box center [1373, 732] width 41 height 41
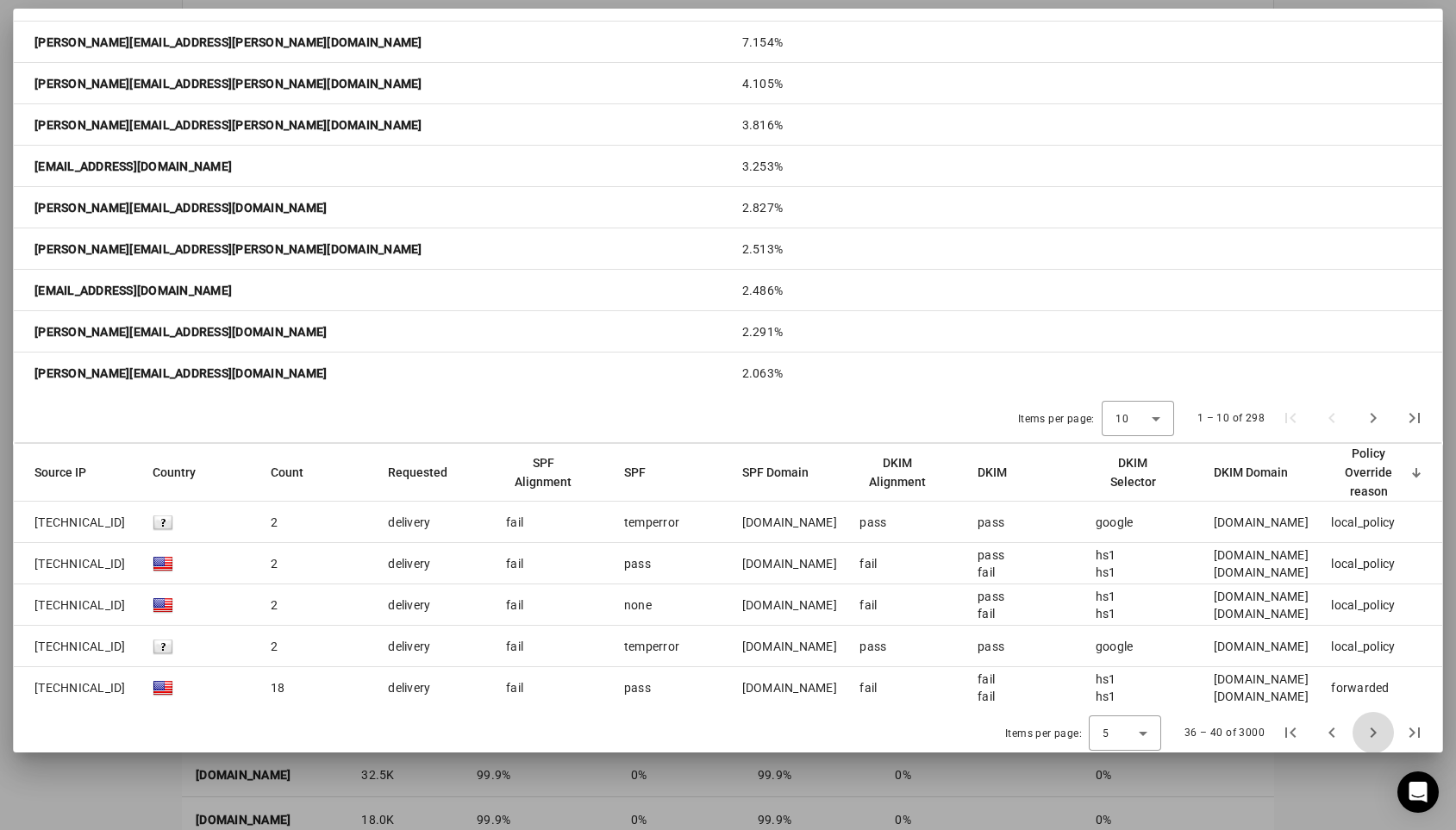
click at [1375, 734] on span "Next page" at bounding box center [1373, 732] width 41 height 41
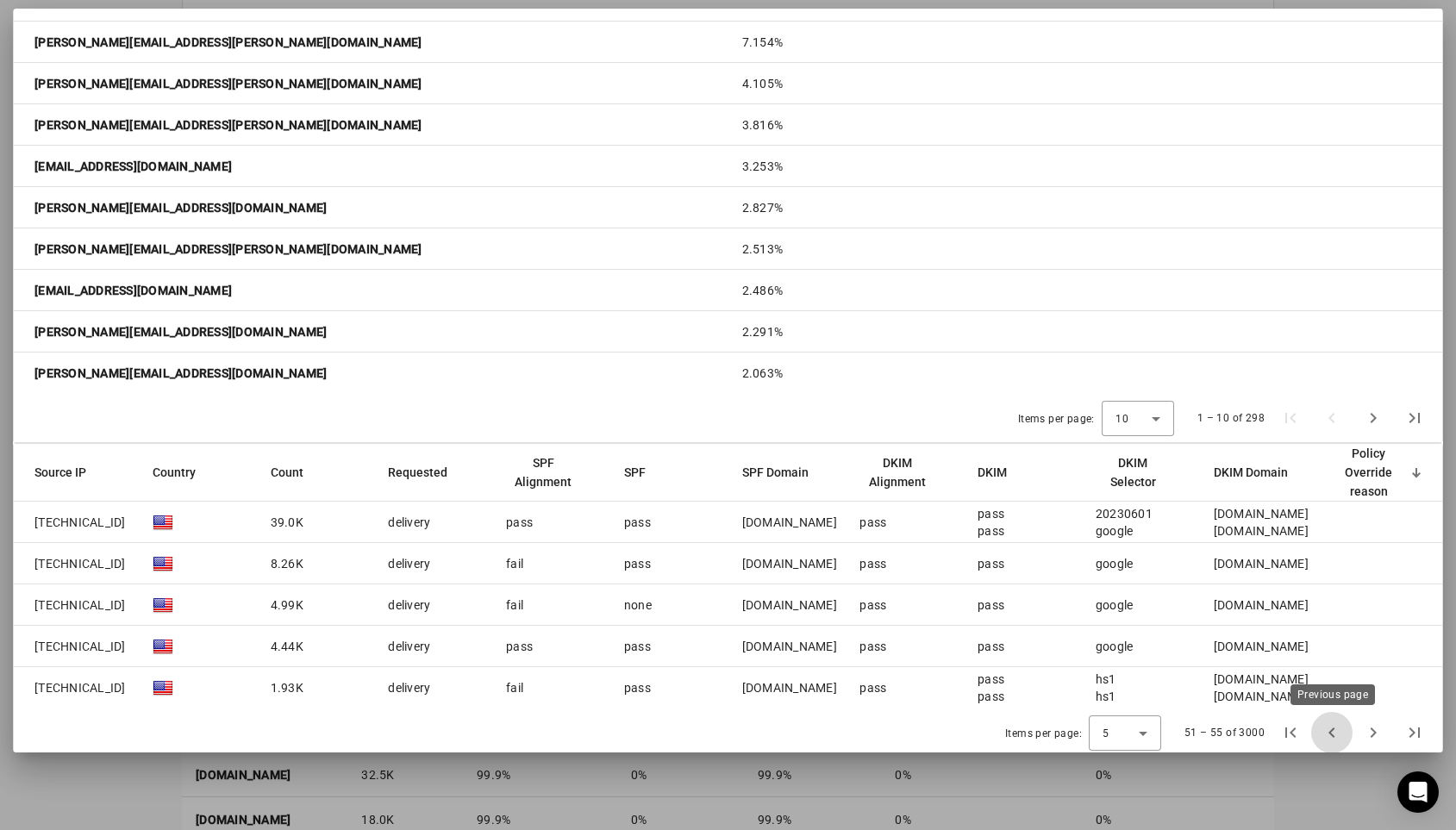
click at [1332, 732] on span "Previous page" at bounding box center [1332, 732] width 41 height 41
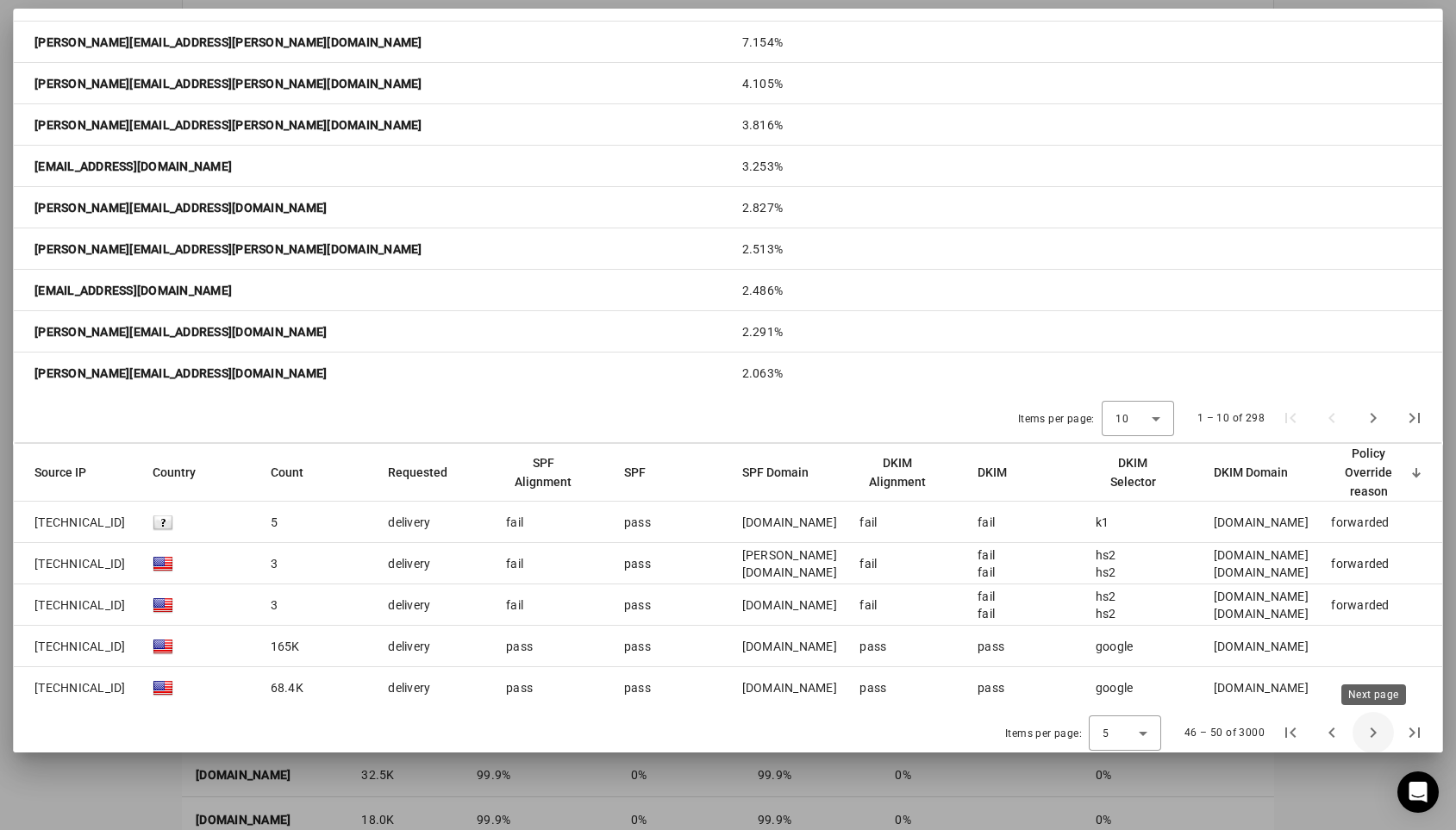
click at [1366, 734] on span "Next page" at bounding box center [1373, 732] width 41 height 41
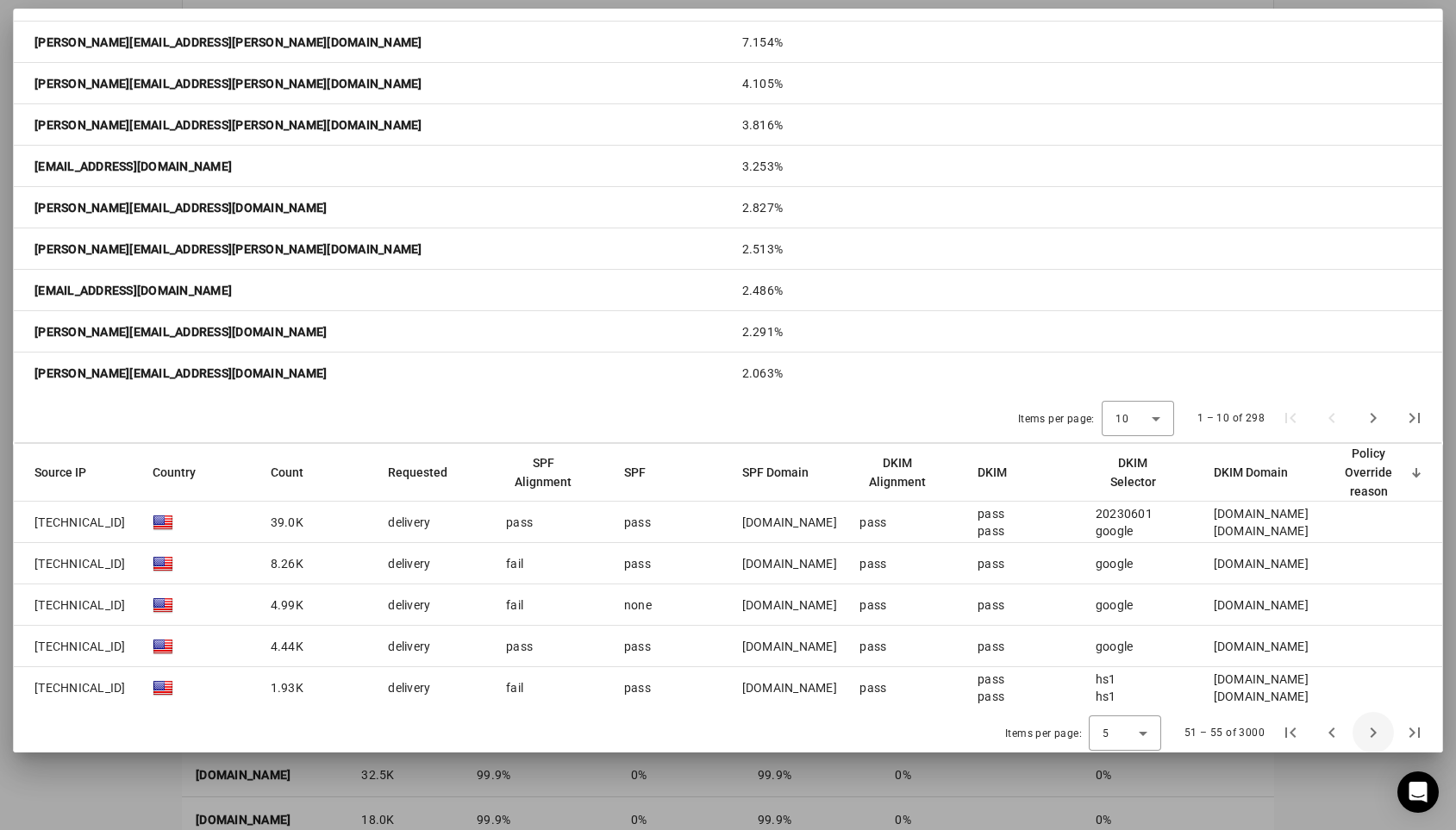
click at [1366, 734] on span "Next page" at bounding box center [1373, 732] width 41 height 41
click at [416, 465] on div "Requested" at bounding box center [418, 472] width 60 height 19
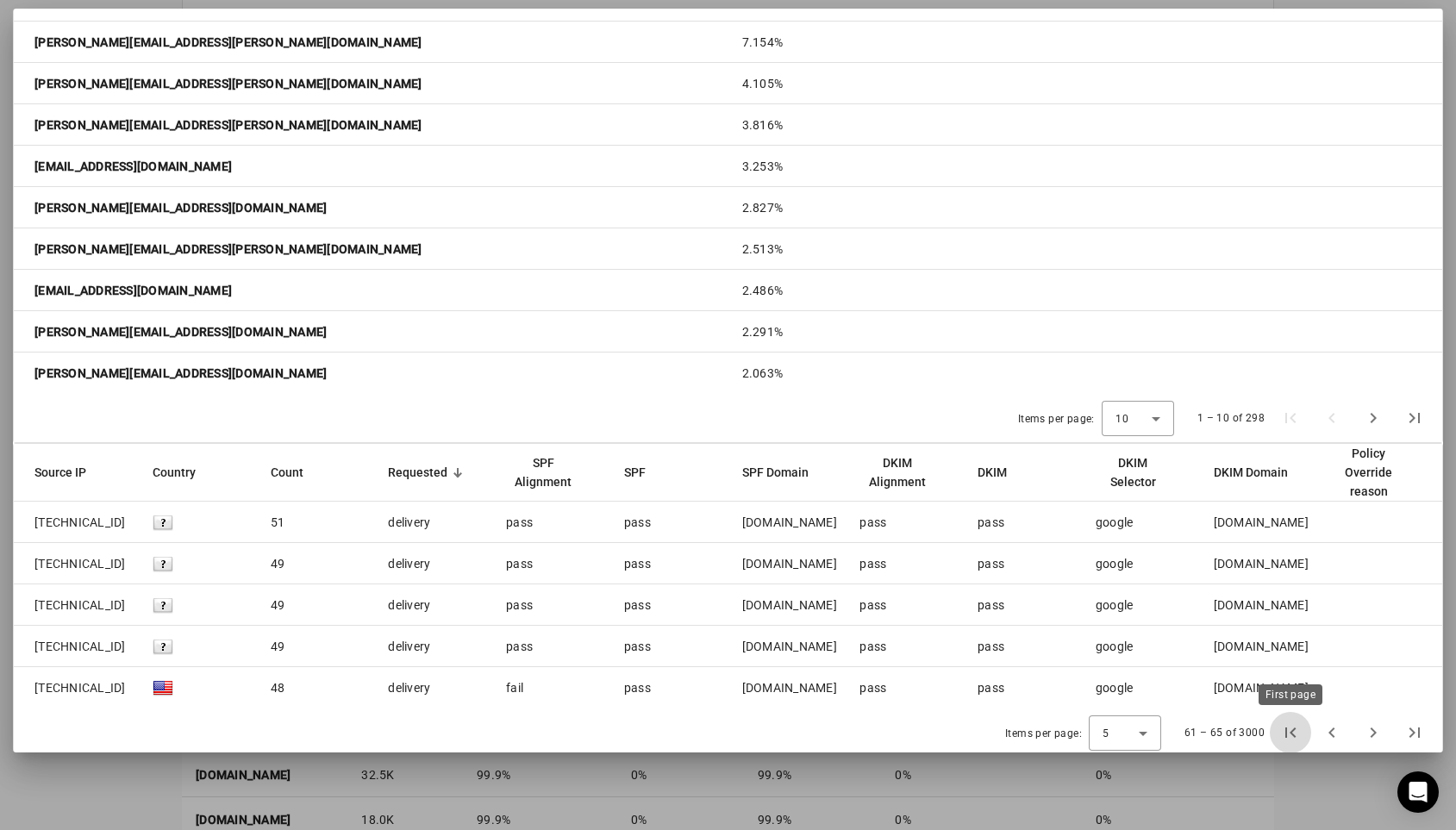
click at [1296, 738] on span "First page" at bounding box center [1290, 732] width 41 height 41
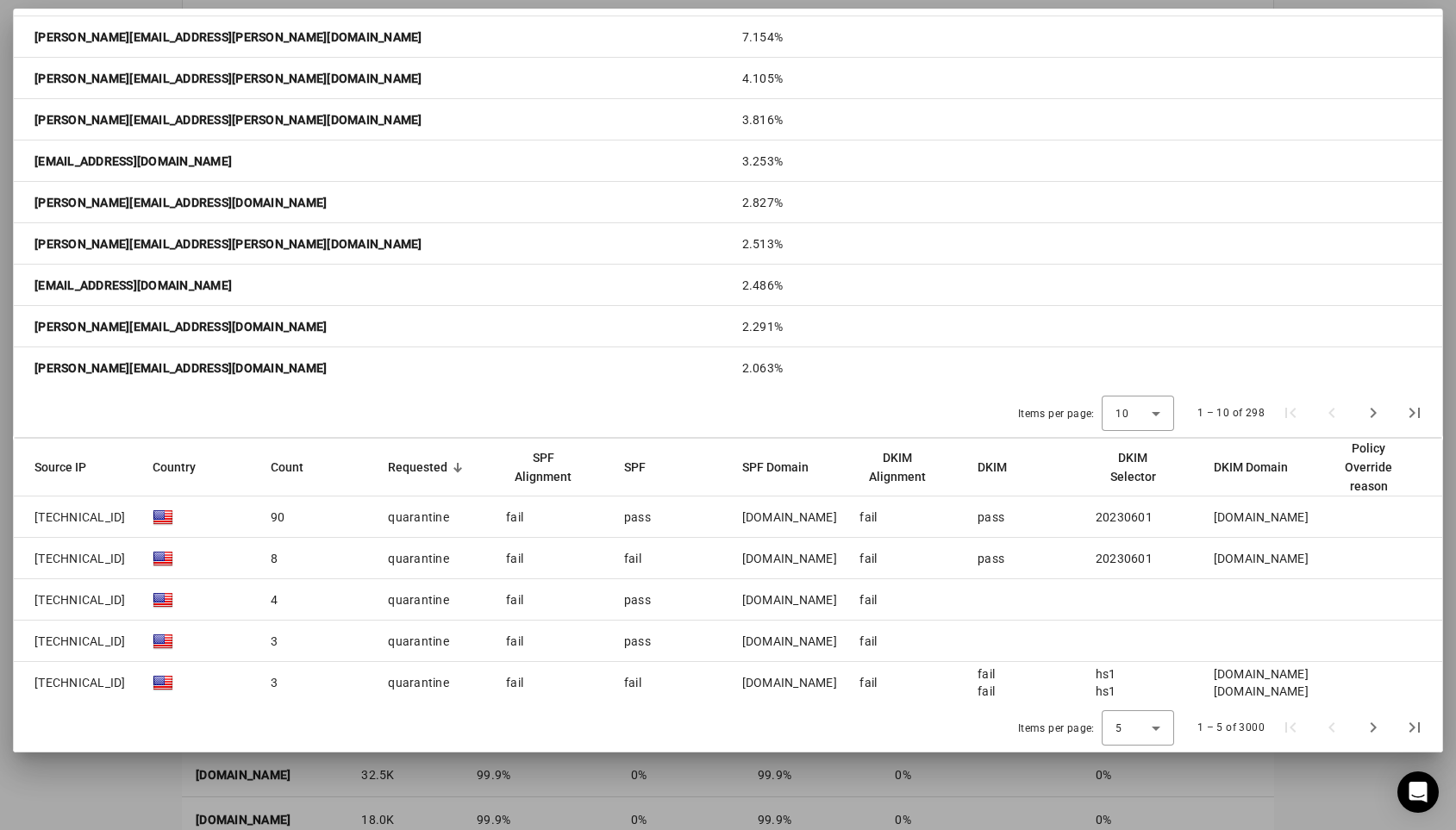
scroll to position [495, 0]
click at [412, 465] on div "Requested" at bounding box center [418, 467] width 60 height 19
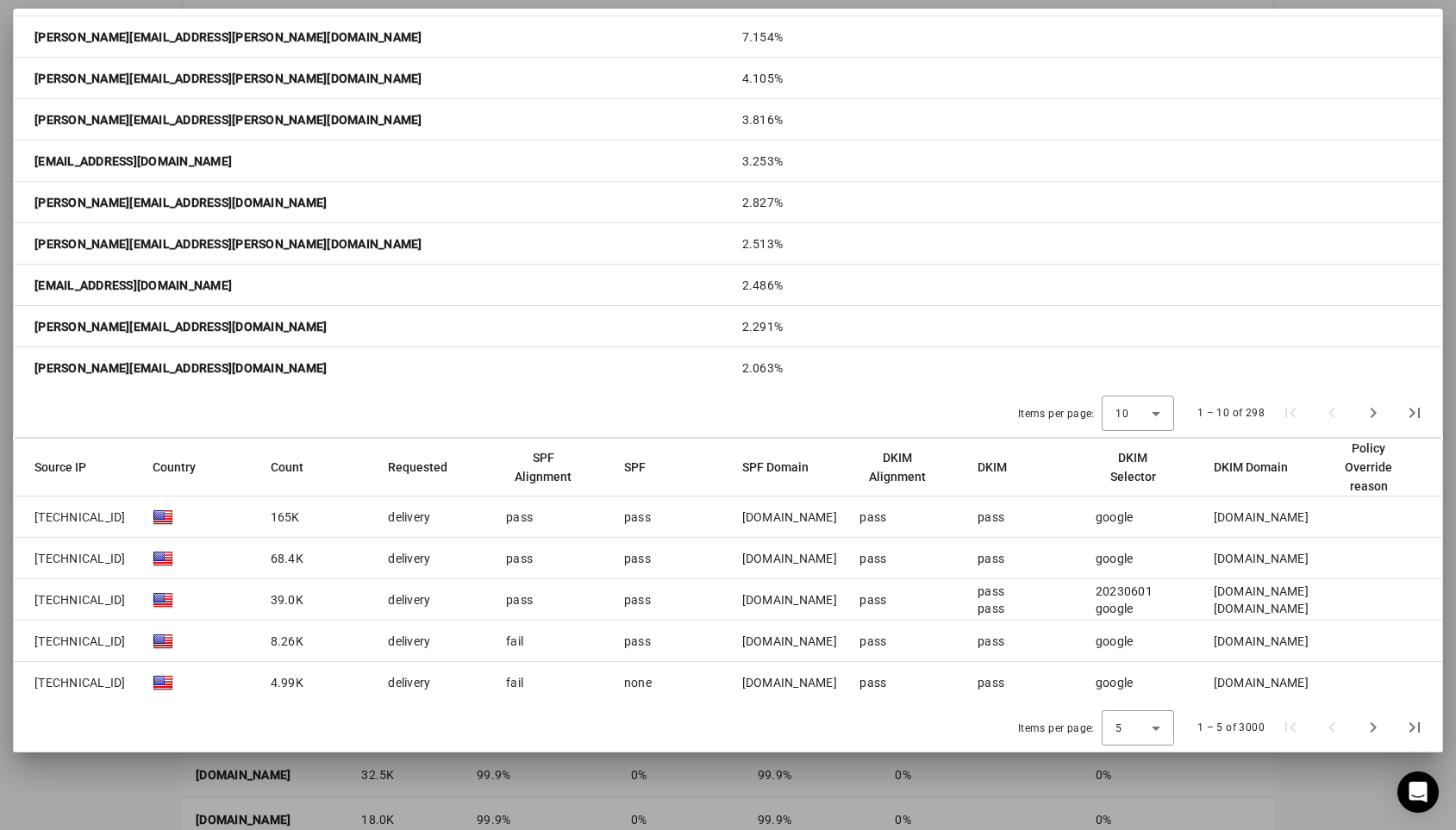
click at [412, 465] on div "Requested" at bounding box center [418, 467] width 60 height 19
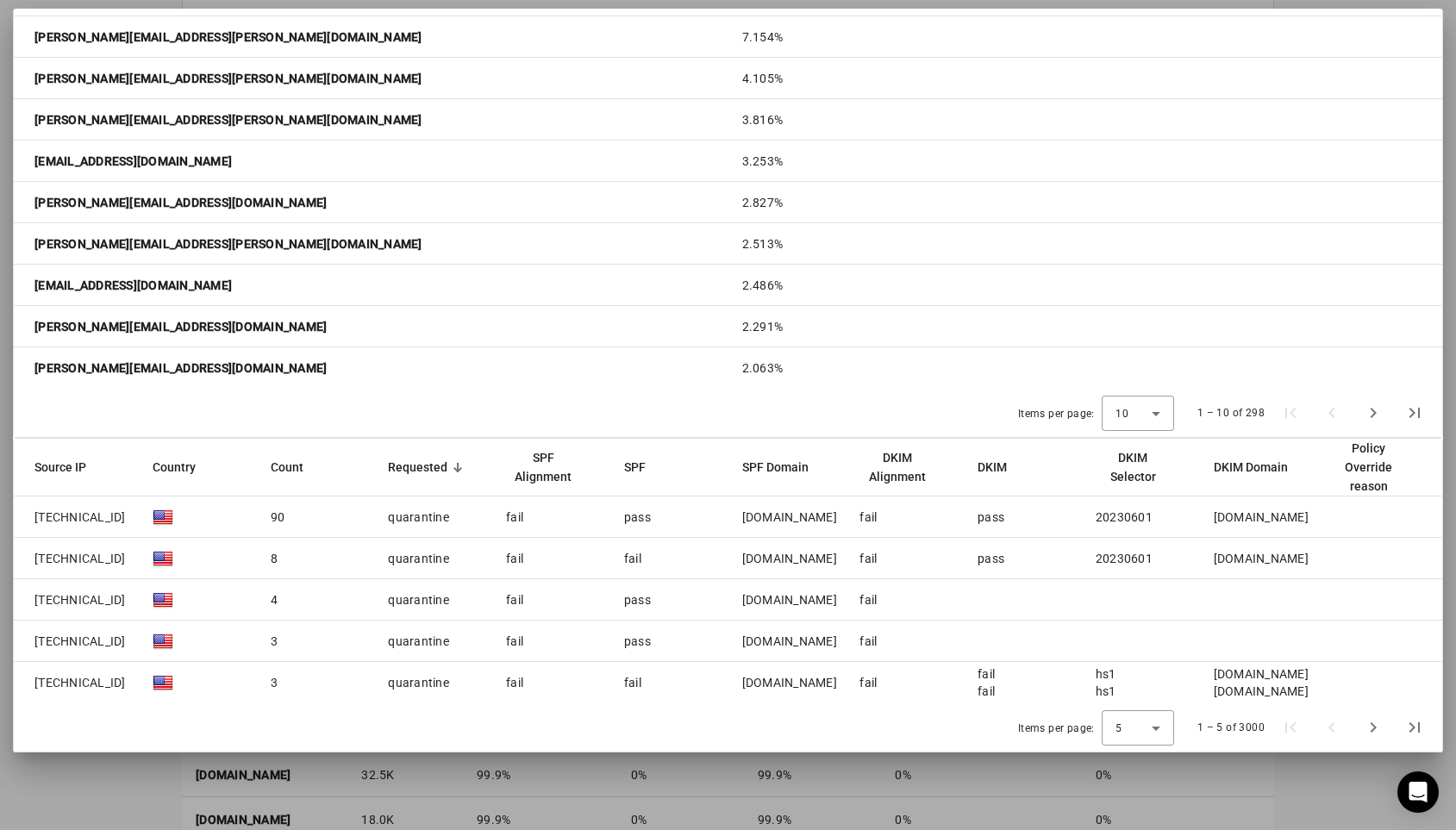
drag, startPoint x: 387, startPoint y: 514, endPoint x: 445, endPoint y: 518, distance: 58.1
click at [445, 518] on mat-cell "quarantine" at bounding box center [433, 517] width 118 height 41
drag, startPoint x: 1214, startPoint y: 509, endPoint x: 1318, endPoint y: 528, distance: 105.7
click at [1318, 528] on mat-row "209.85.220.69 90 quarantine fail pass listserv.bounces.google.com fail pass 202…" at bounding box center [728, 517] width 1429 height 41
copy div "m-techstars-com.20230601.gappssmtp.com"
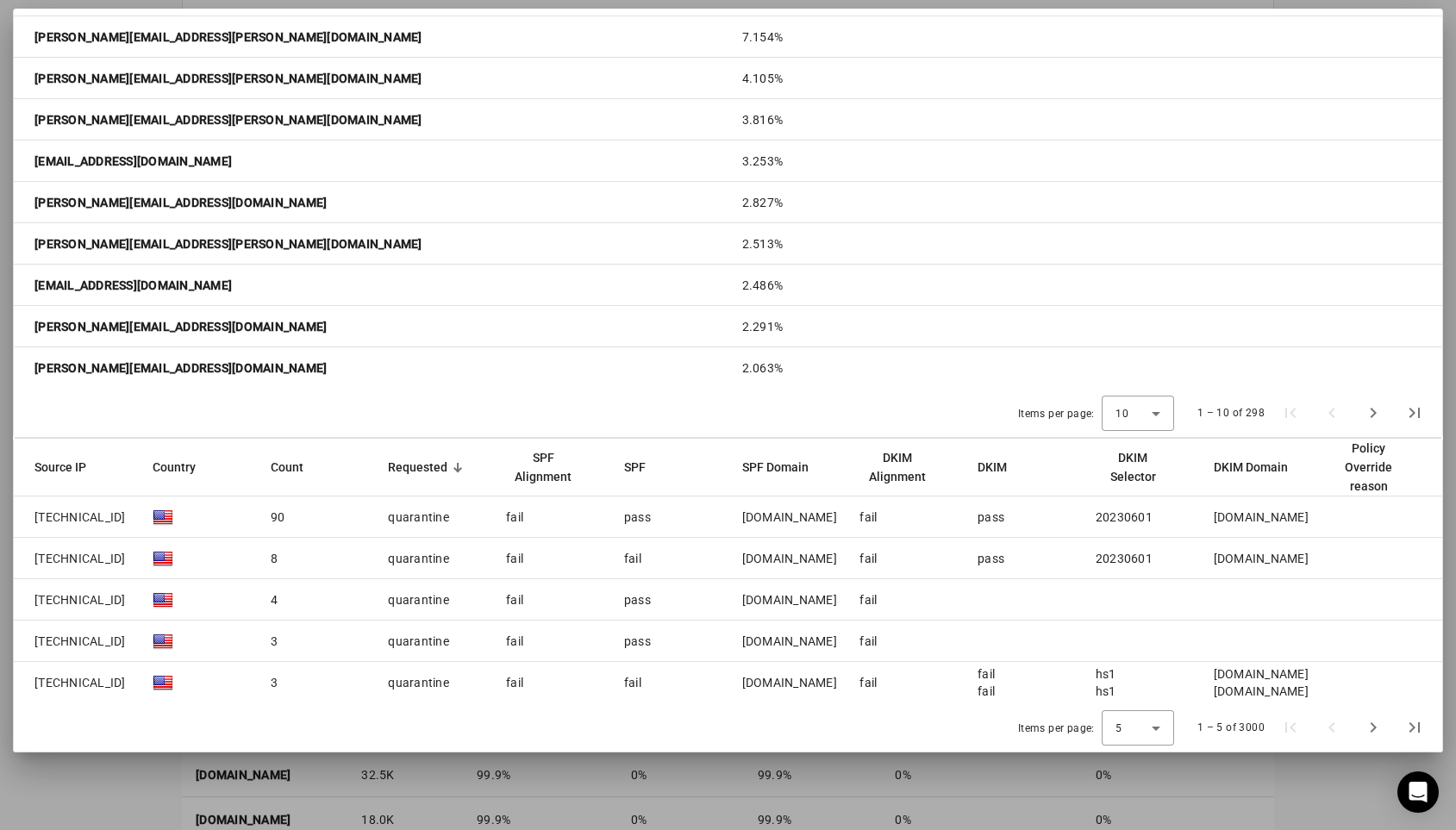
click at [522, 408] on div "Items per page: 10 1 – 10 of 298" at bounding box center [728, 413] width 1429 height 48
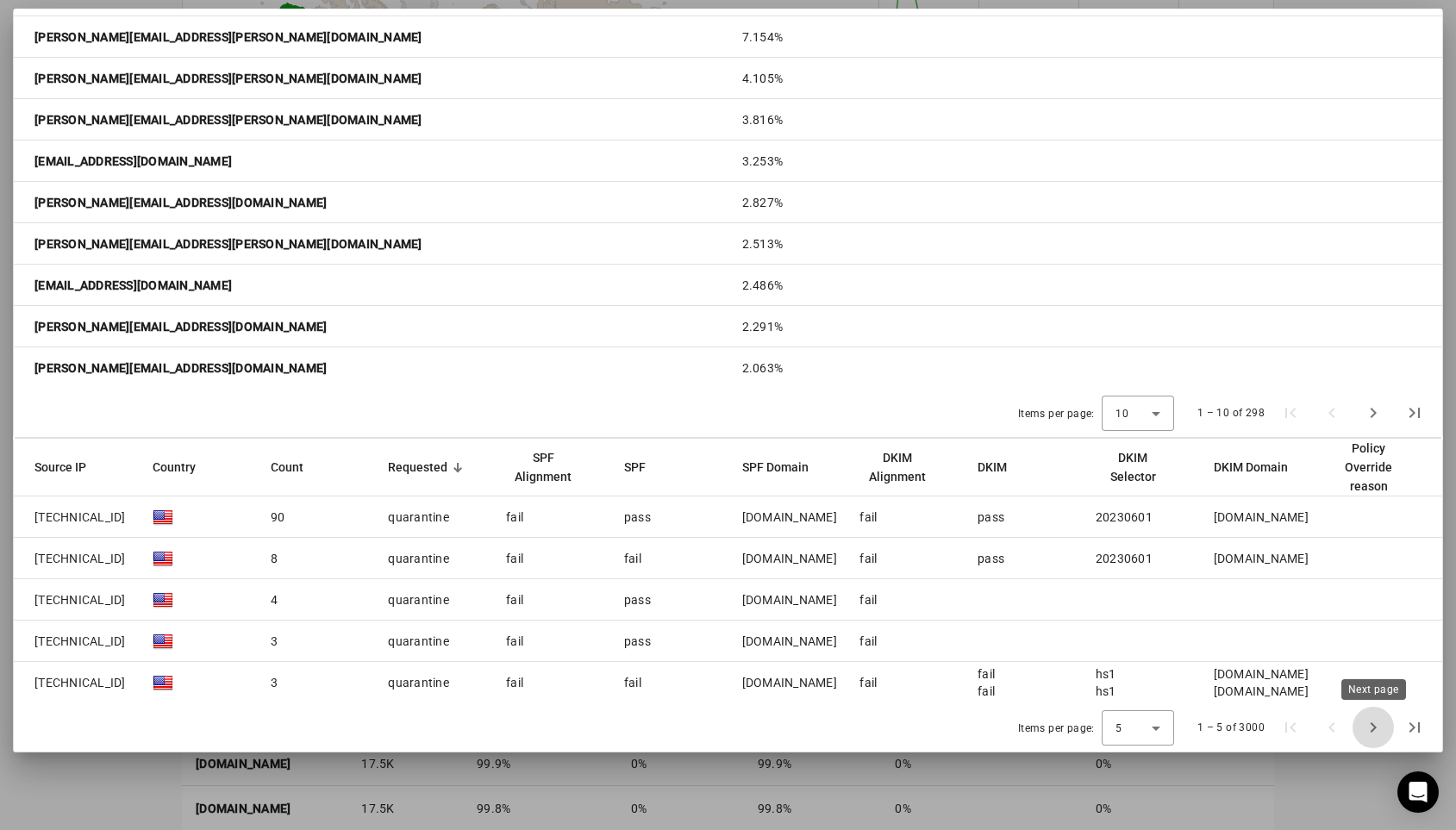
click at [1370, 726] on span "Next page" at bounding box center [1373, 727] width 41 height 41
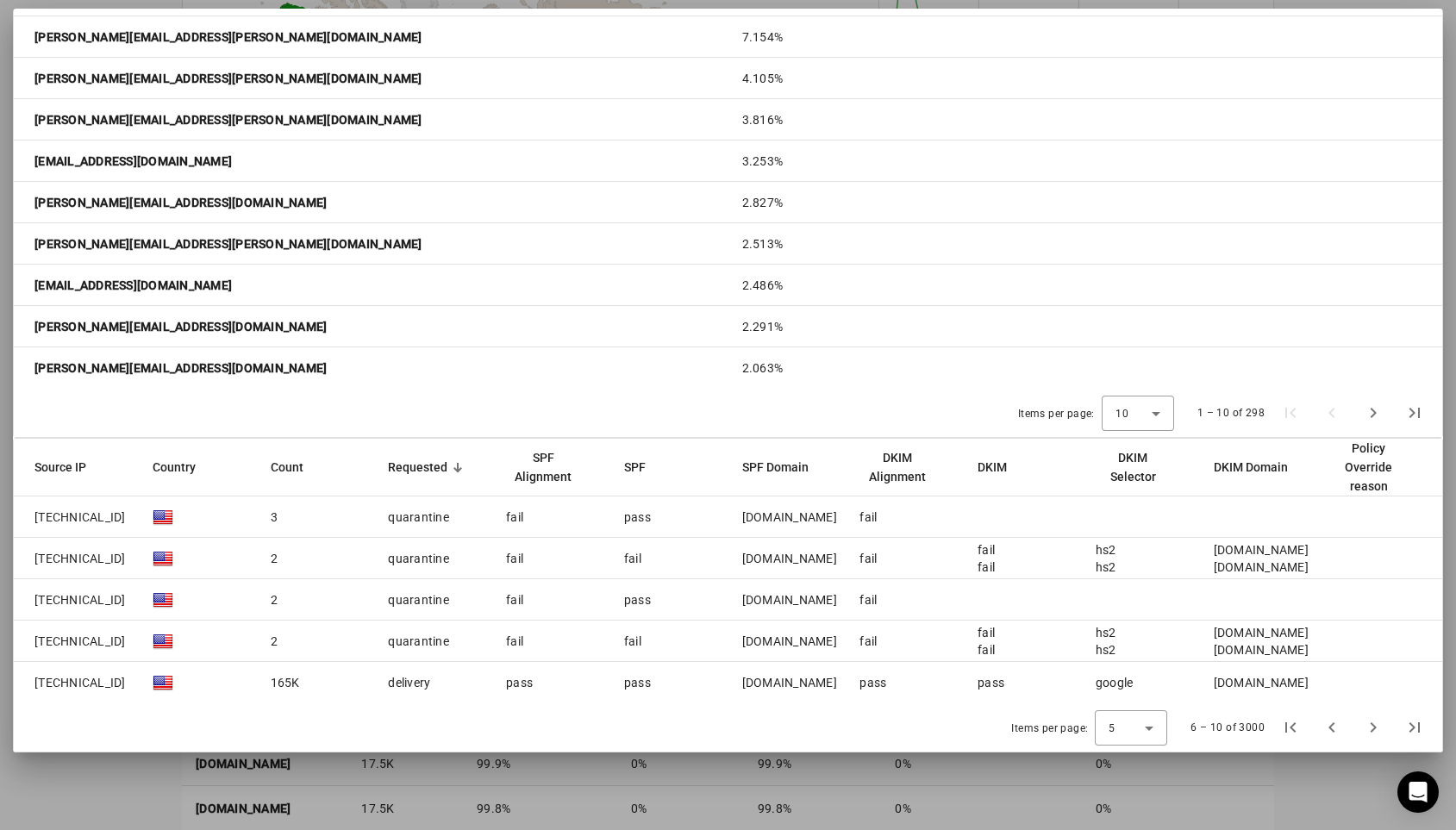
click at [1343, 775] on div at bounding box center [728, 415] width 1456 height 830
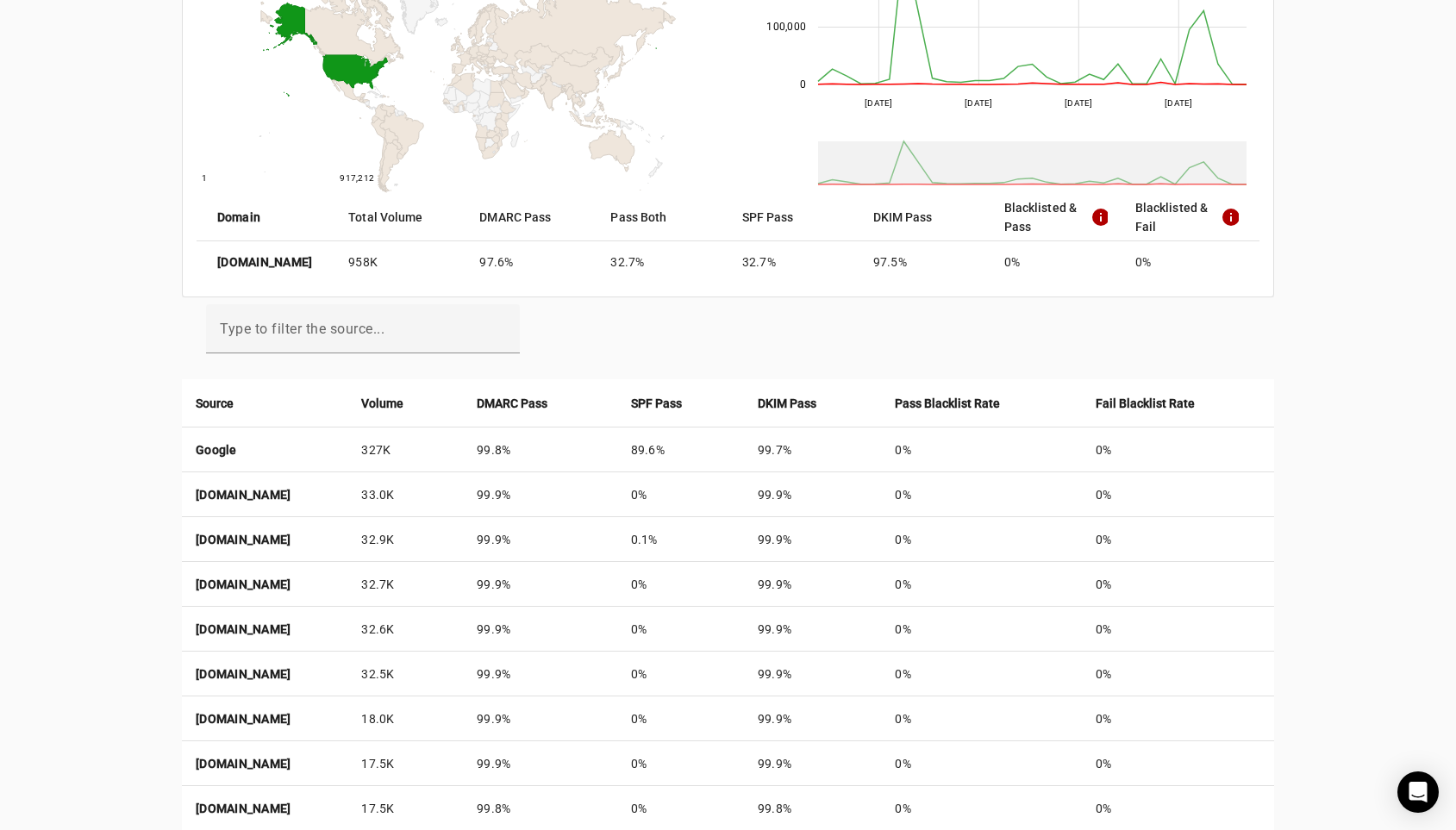
click at [1329, 124] on div "techstars.com Reports Contact Fraudmarc notification_important Reports DMARC Re…" at bounding box center [728, 422] width 1456 height 1454
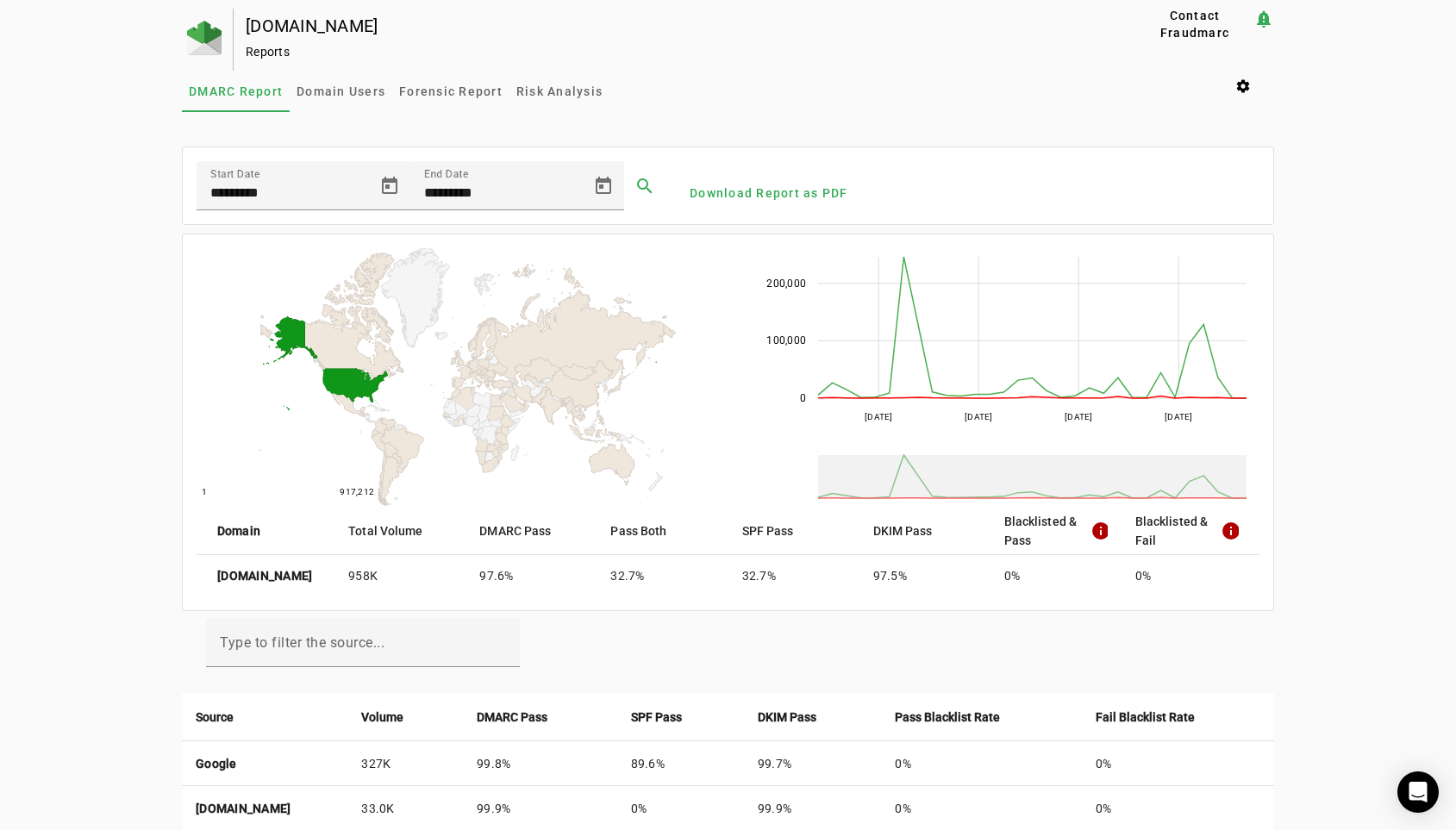
scroll to position [0, 0]
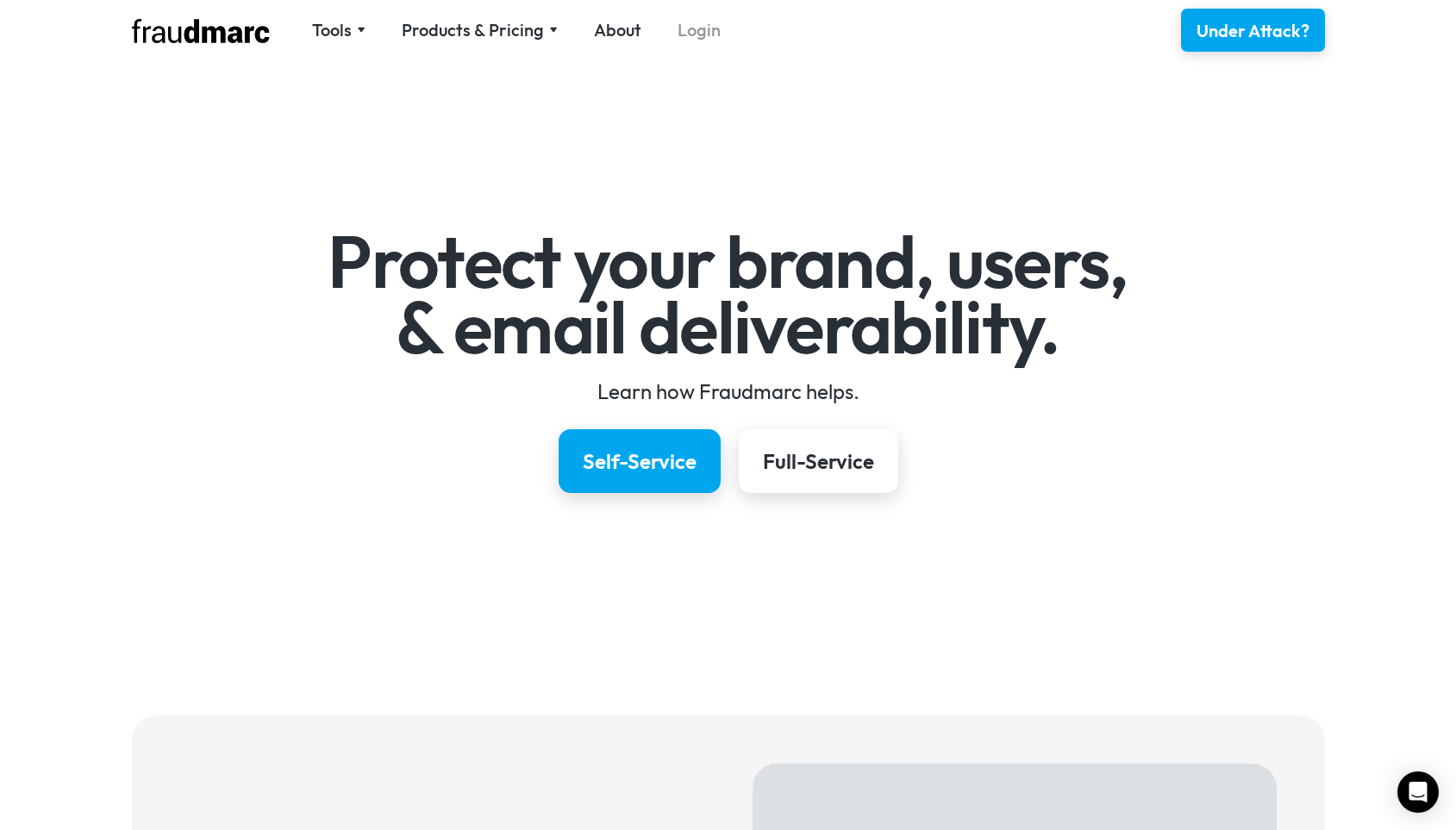
click at [694, 27] on link "Login" at bounding box center [699, 31] width 43 height 25
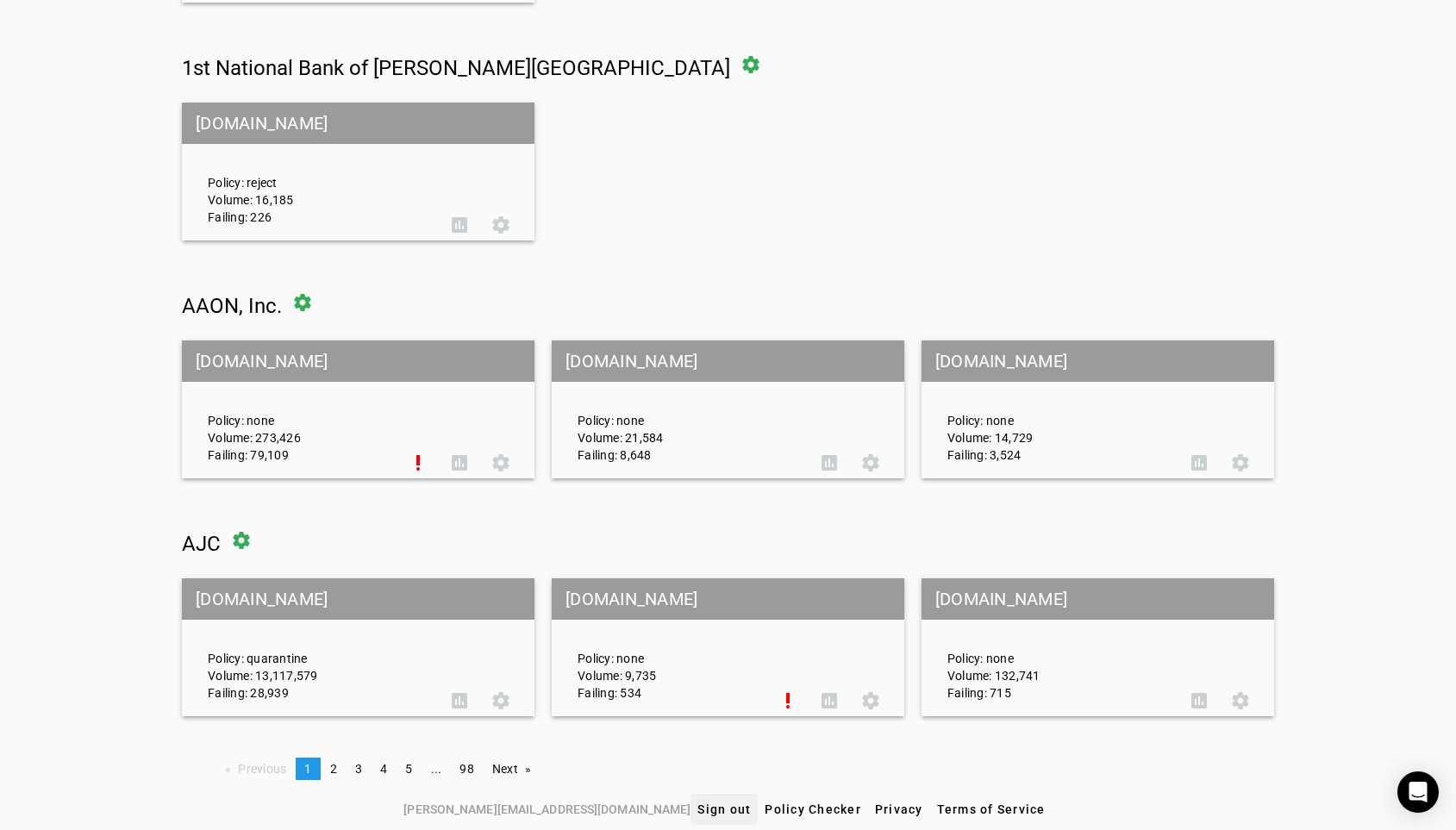
scroll to position [656, 0]
click at [1311, 89] on div "Domains Keith Coleman Contact Fraudmarc notification_important clear Add a Doma…" at bounding box center [728, 73] width 1456 height 1441
click at [1310, 451] on div "Domains Keith Coleman Contact Fraudmarc notification_important clear Add a Doma…" at bounding box center [728, 73] width 1456 height 1441
click at [134, 280] on div "Domains Keith Coleman Contact Fraudmarc notification_important clear Add a Doma…" at bounding box center [728, 73] width 1456 height 1441
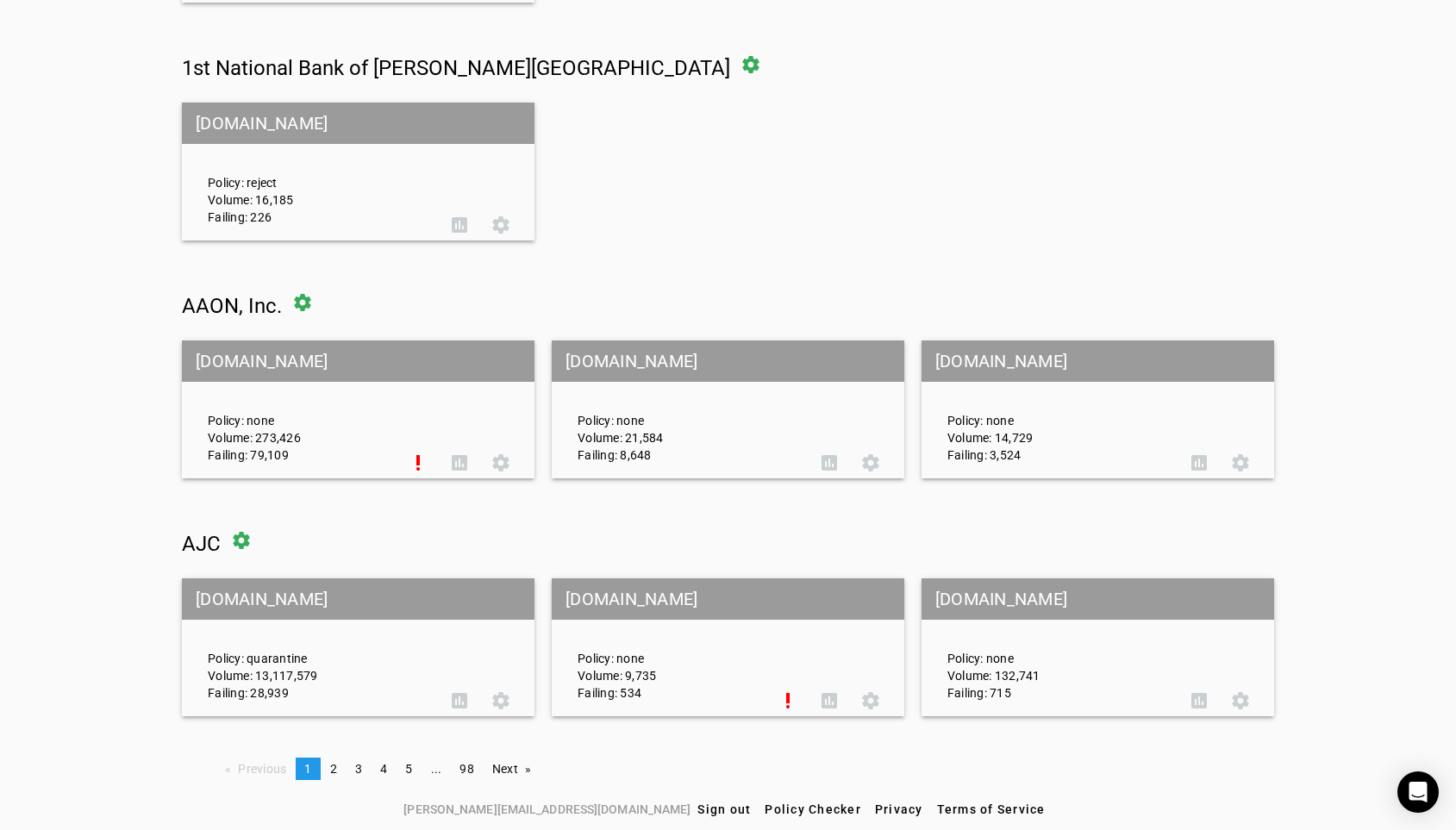
click at [999, 150] on mat-grid-list "fnbhs.com Policy: reject Volume: 16,185 Failing: 226 assessment settings" at bounding box center [728, 171] width 1092 height 138
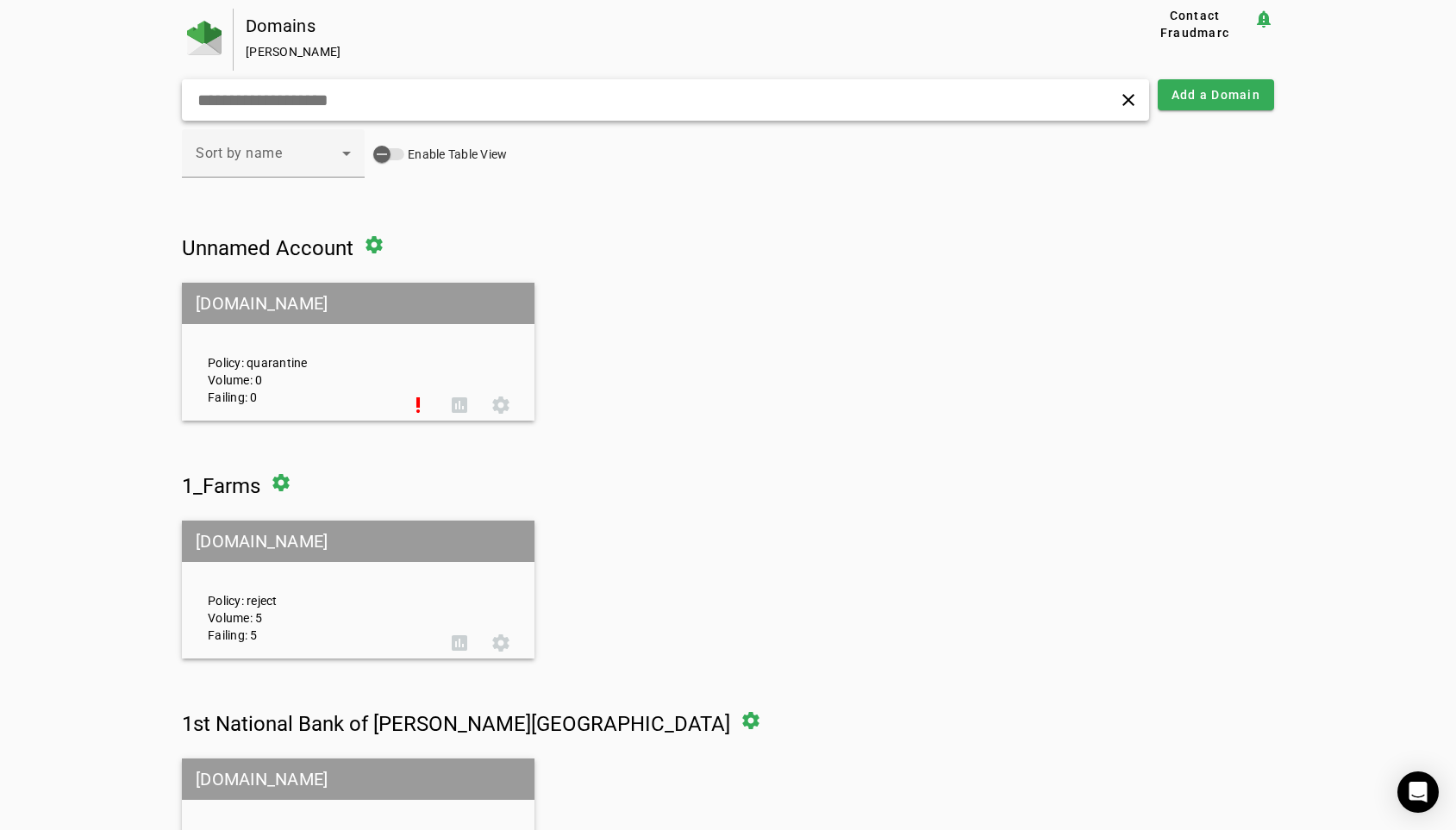
scroll to position [0, 0]
click at [721, 104] on input "text" at bounding box center [461, 100] width 532 height 21
click at [808, 88] on div "clear" at bounding box center [666, 99] width 968 height 41
click at [1310, 144] on div "Domains Keith Coleman Contact Fraudmarc notification_important clear Add a Doma…" at bounding box center [728, 729] width 1456 height 1441
click at [752, 38] on div "Domains Keith Coleman" at bounding box center [659, 39] width 851 height 62
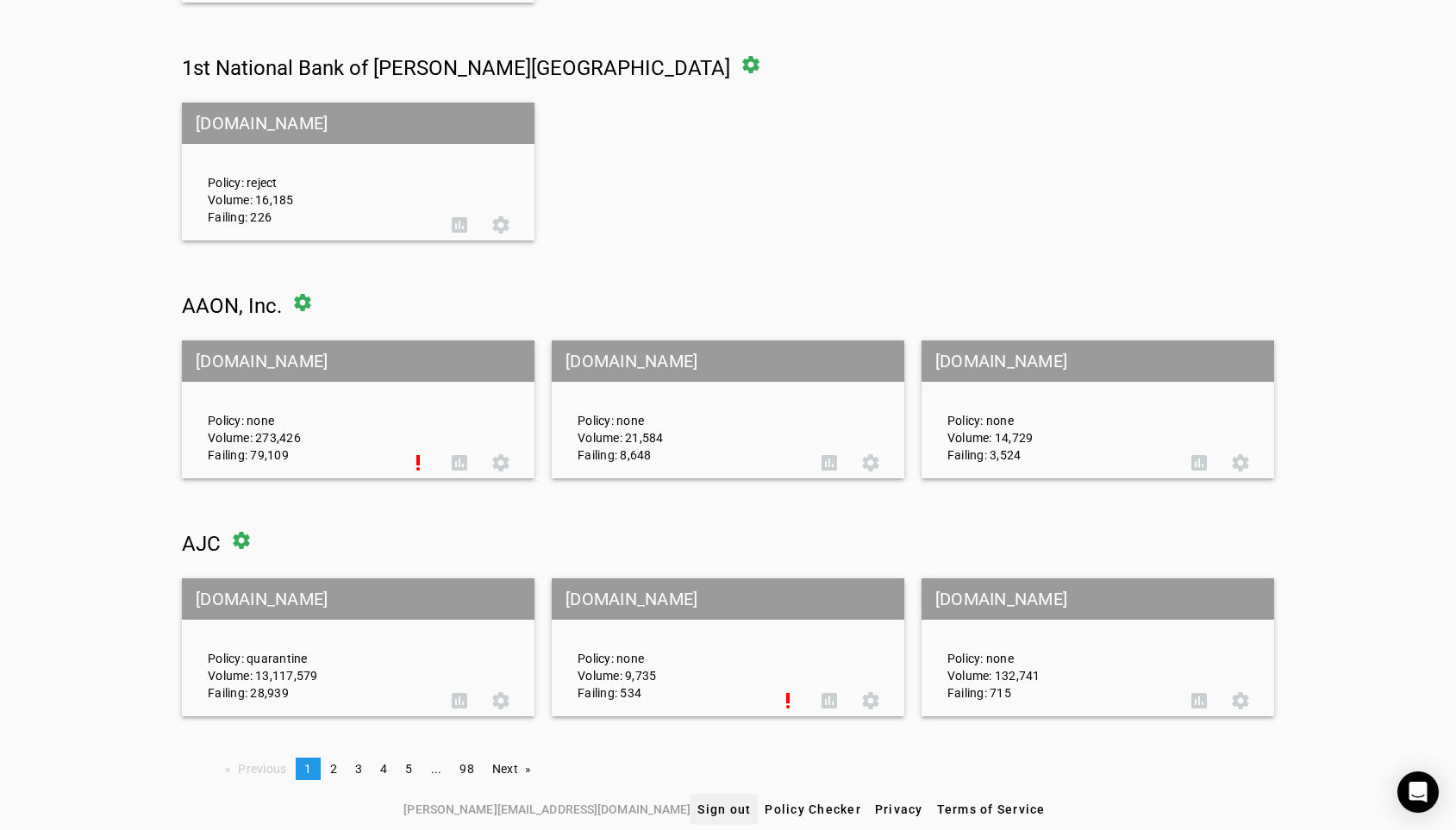
scroll to position [656, 0]
click at [764, 812] on span "Policy Checker" at bounding box center [813, 810] width 96 height 14
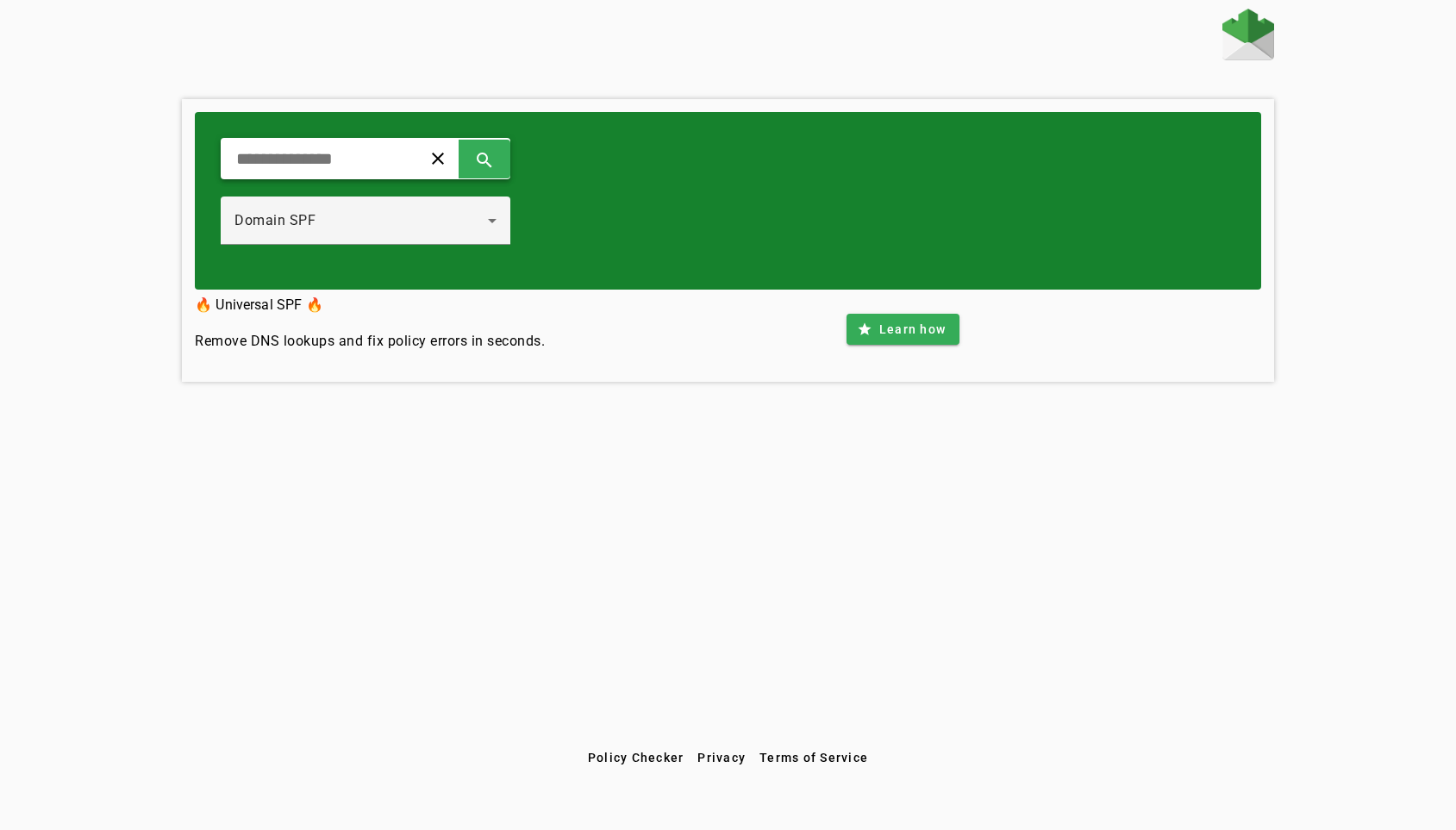
click at [332, 167] on input "text" at bounding box center [315, 159] width 160 height 21
type input "**********"
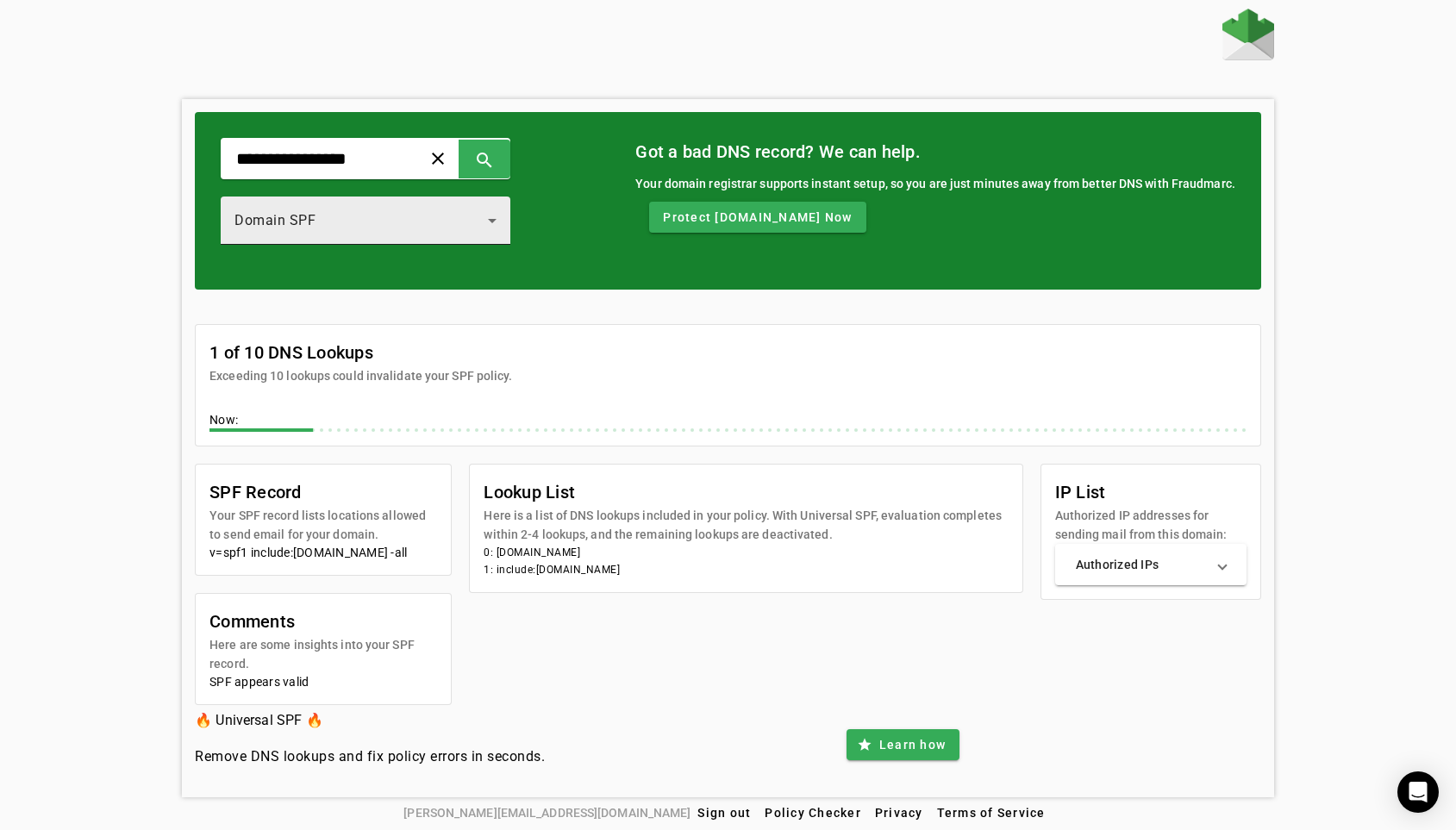
click at [375, 223] on div "Domain SPF" at bounding box center [361, 221] width 253 height 21
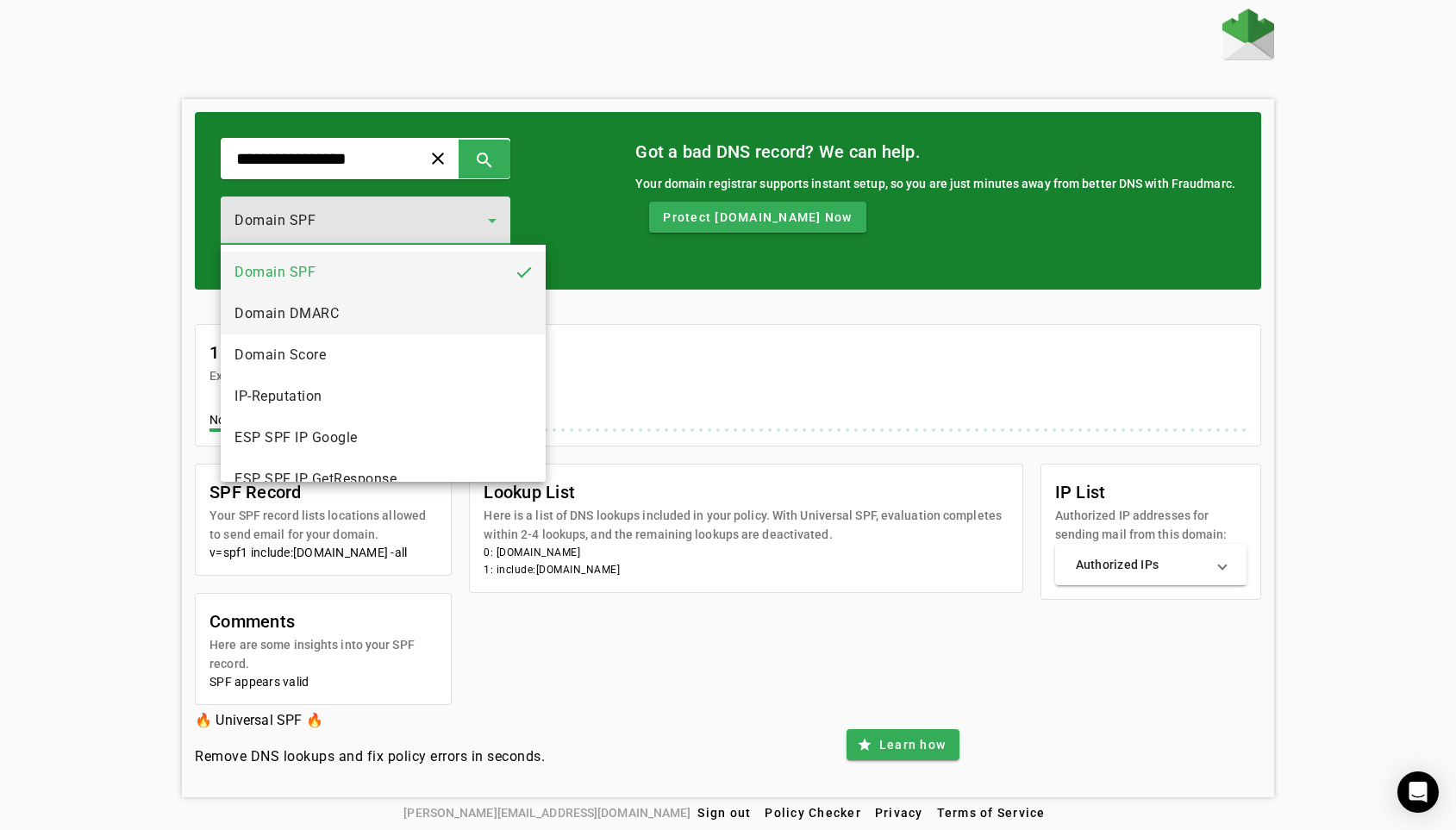
click at [360, 302] on mat-option "Domain DMARC" at bounding box center [383, 313] width 325 height 41
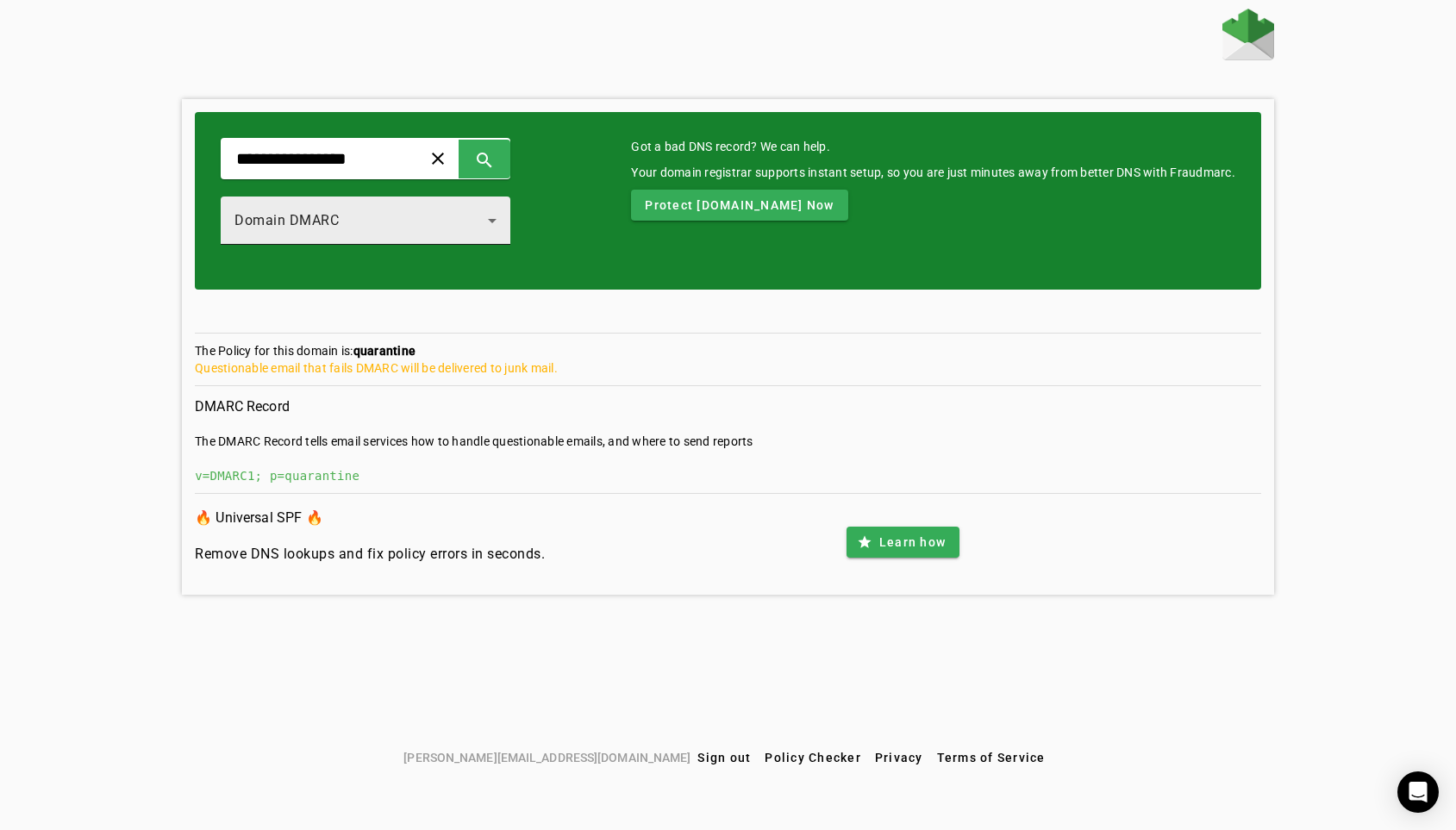
click at [401, 233] on div "Domain DMARC" at bounding box center [366, 220] width 262 height 48
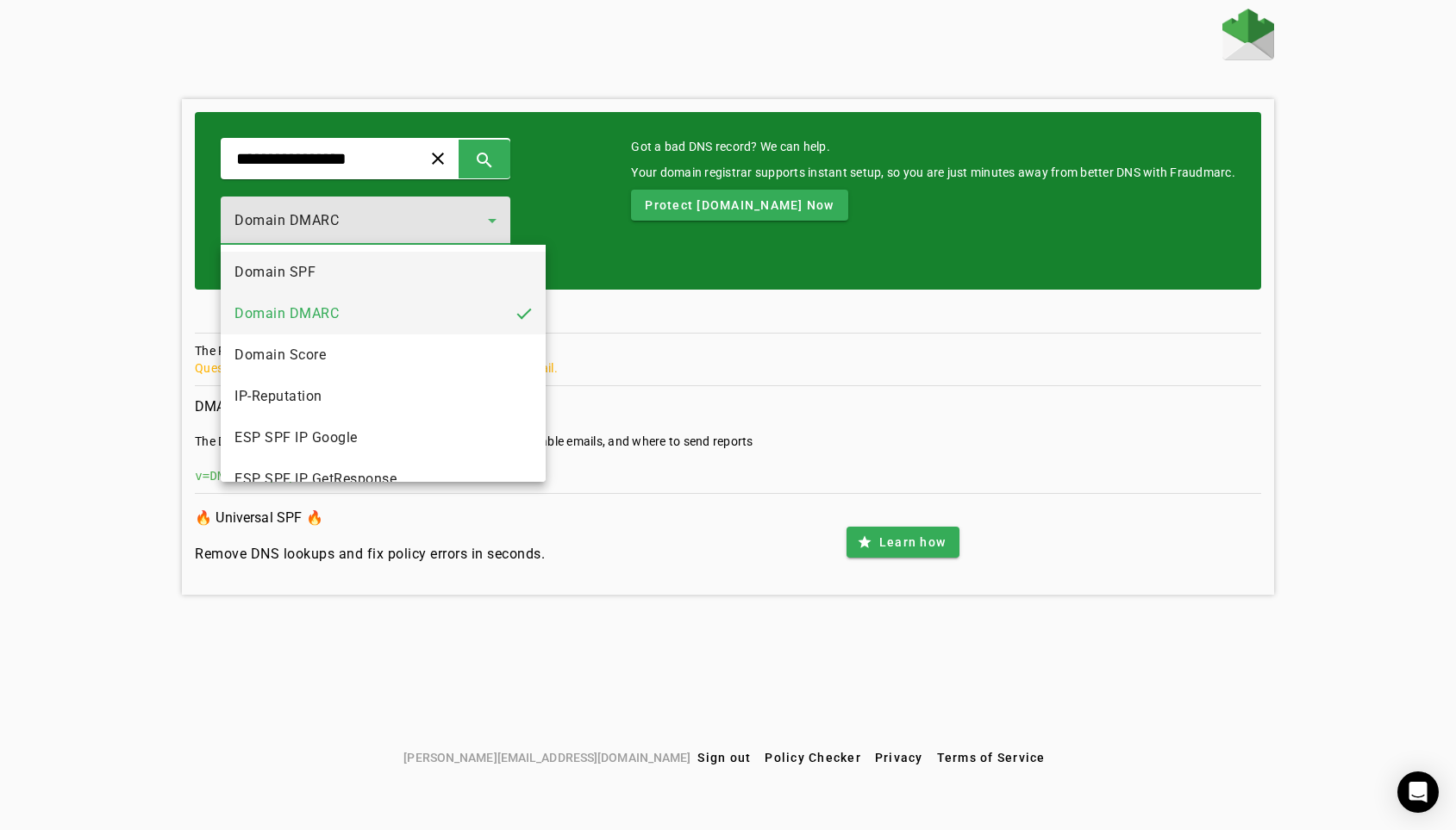
click at [359, 275] on mat-option "Domain SPF" at bounding box center [383, 272] width 325 height 41
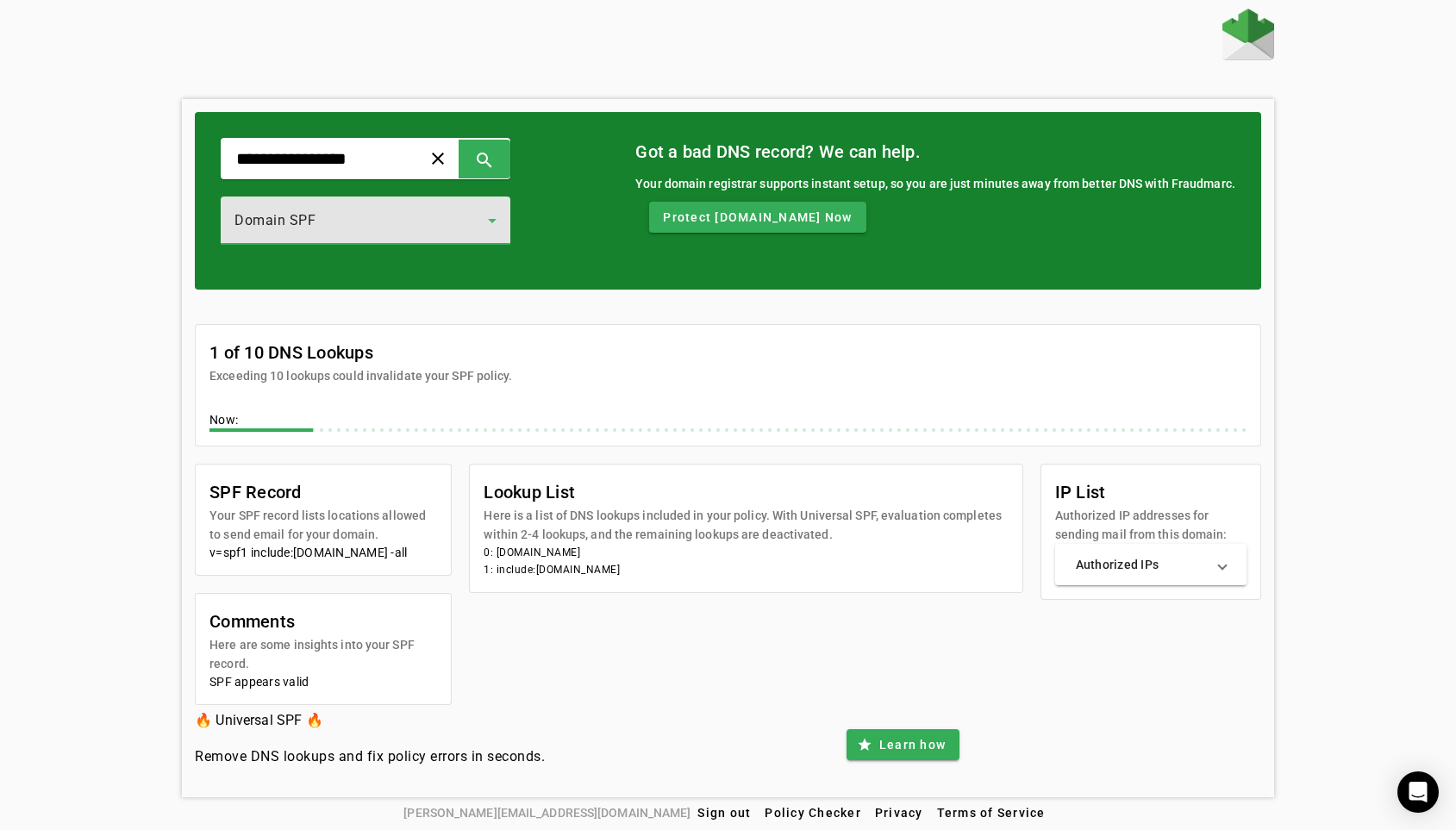
click at [356, 84] on div "**********" at bounding box center [728, 403] width 1092 height 789
click at [395, 231] on div "Domain SPF" at bounding box center [361, 221] width 253 height 21
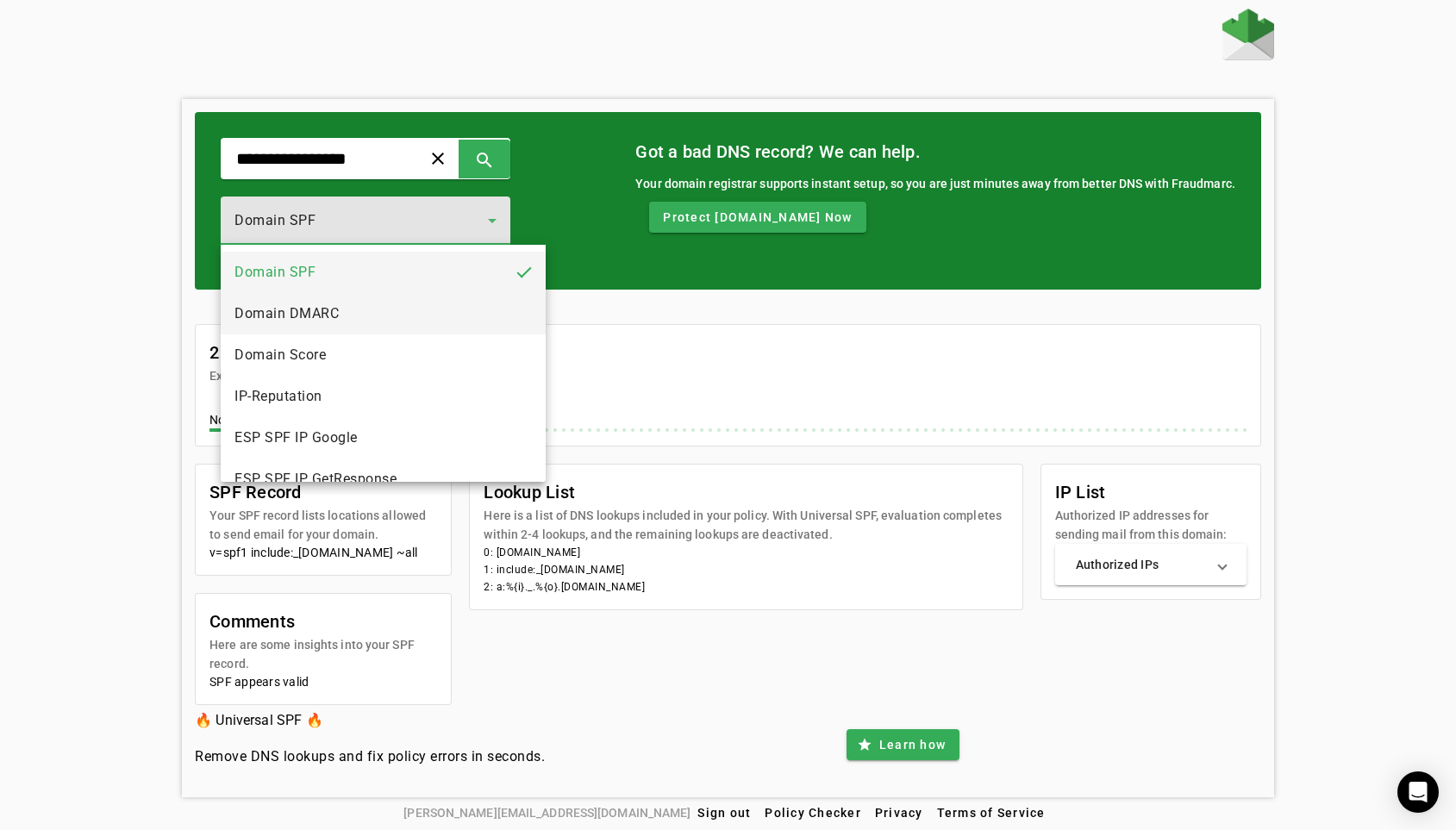
click at [380, 315] on mat-option "Domain DMARC" at bounding box center [383, 313] width 325 height 41
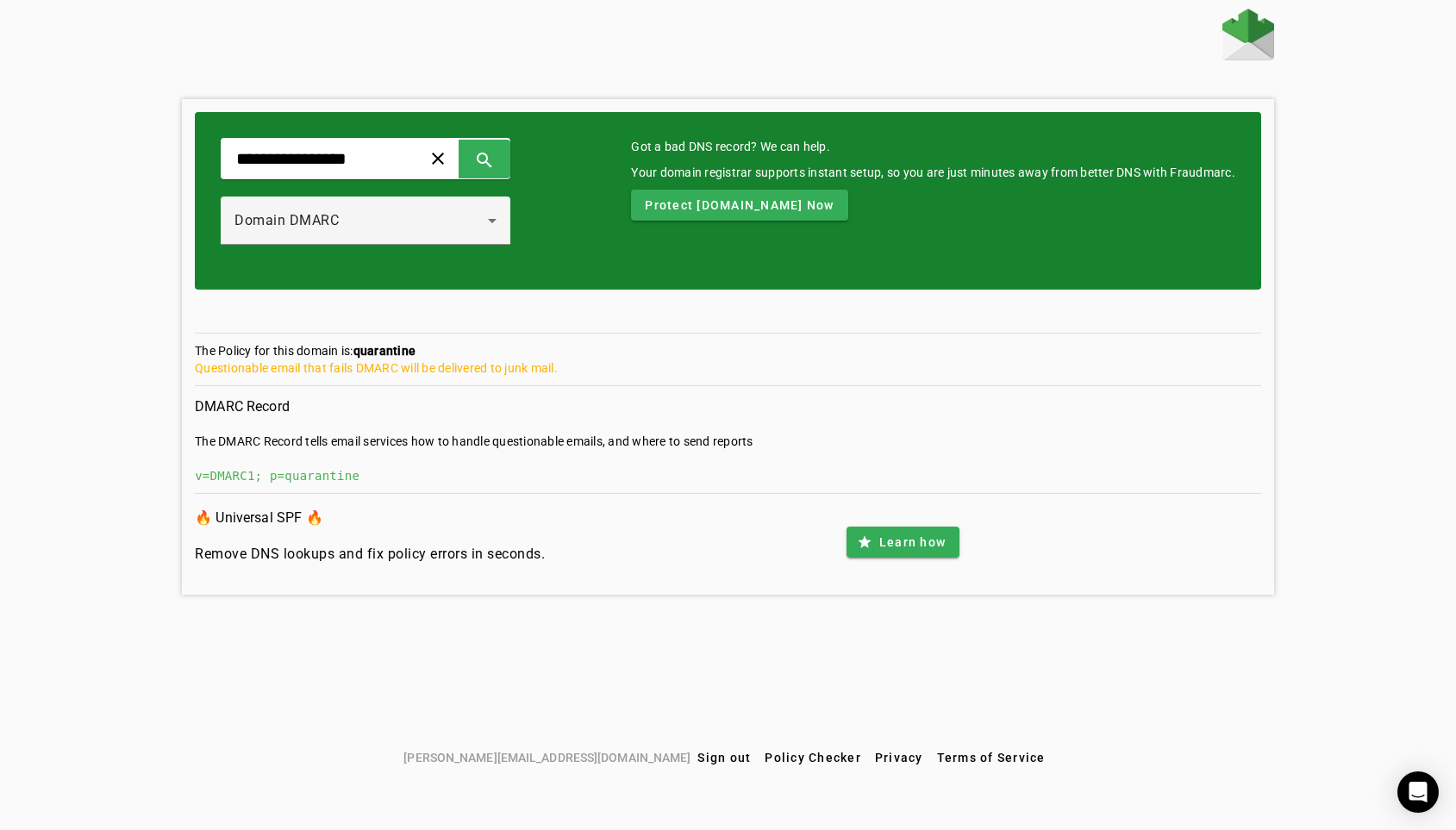
click at [158, 289] on div "**********" at bounding box center [728, 375] width 1456 height 734
click at [1008, 467] on div "v=DMARC1; p=quarantine" at bounding box center [728, 476] width 1067 height 18
